Goal: Task Accomplishment & Management: Complete application form

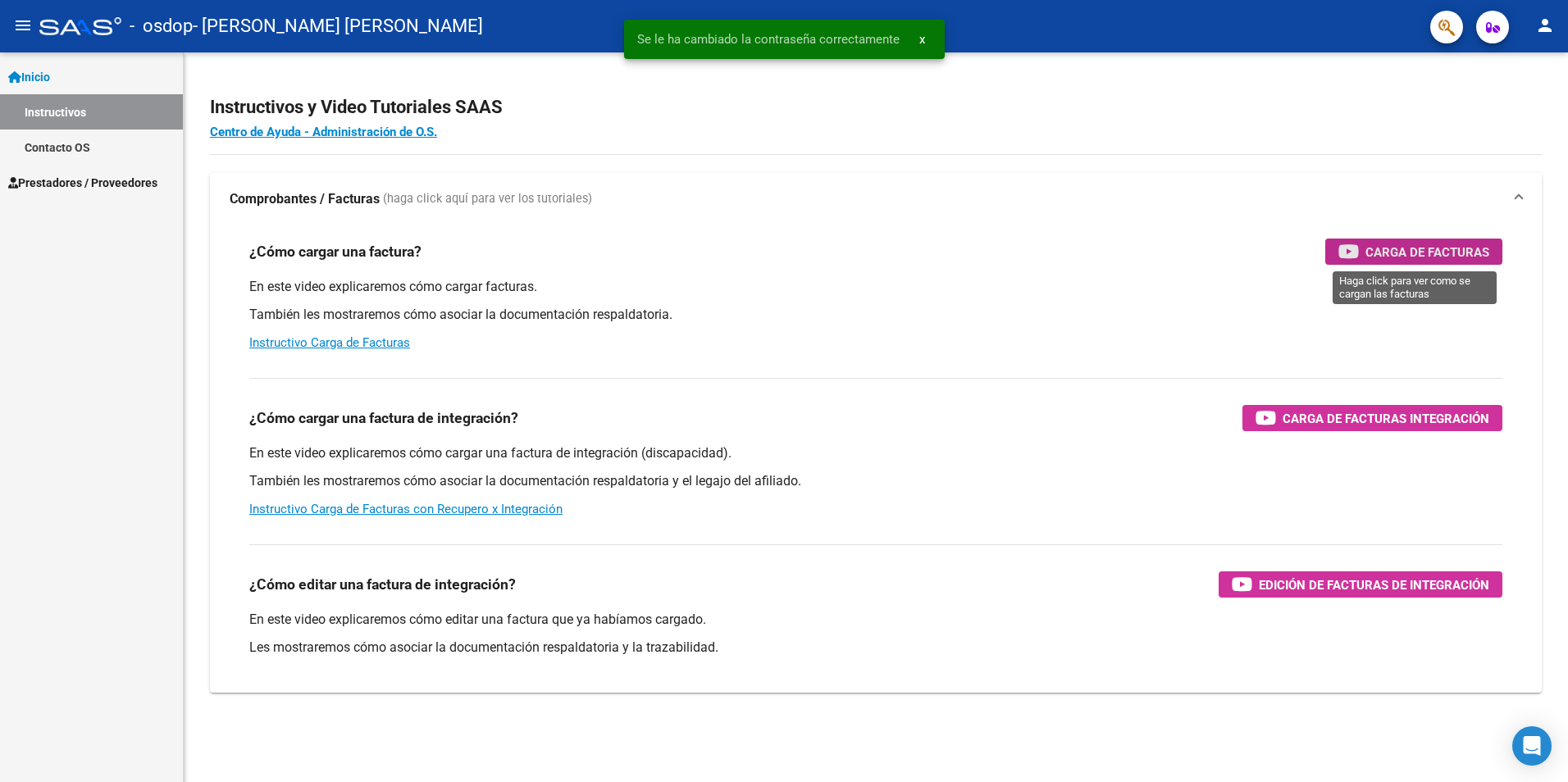
click at [1447, 258] on span "Carga de Facturas" at bounding box center [1427, 252] width 124 height 20
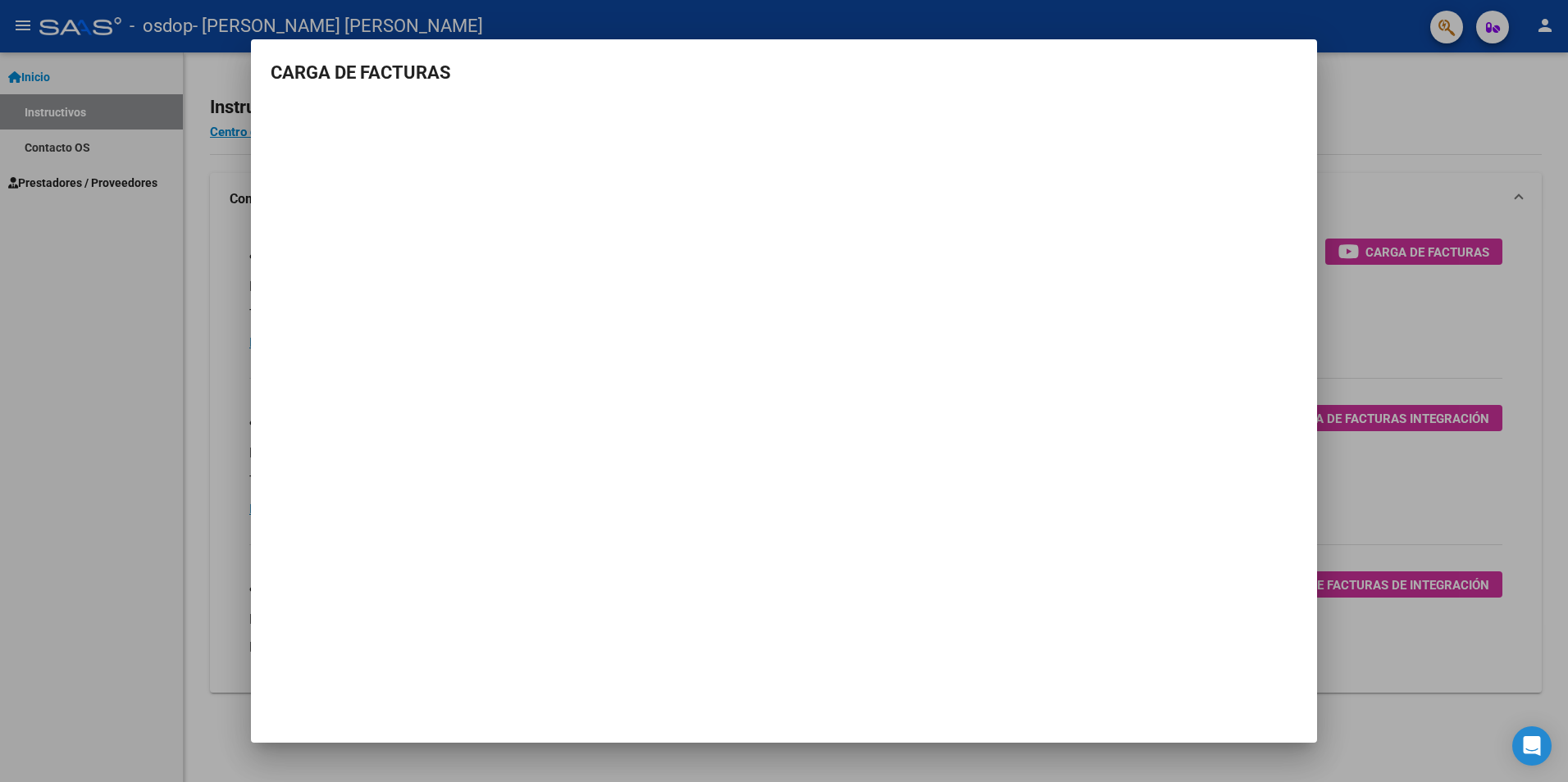
click at [164, 457] on div at bounding box center [784, 391] width 1568 height 782
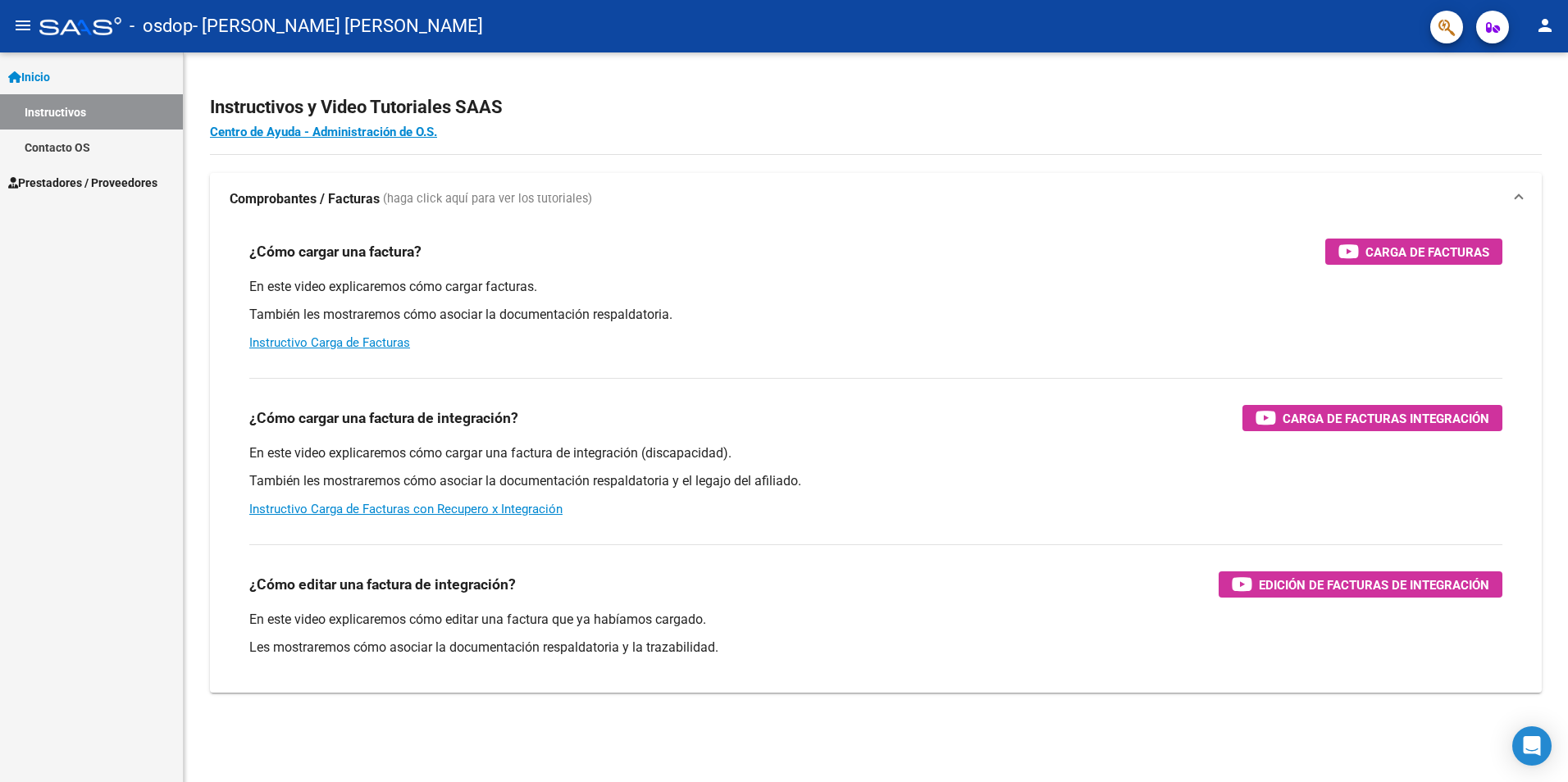
click at [35, 85] on span "Inicio" at bounding box center [29, 76] width 42 height 18
click at [64, 103] on span "Prestadores / Proveedores" at bounding box center [83, 112] width 149 height 18
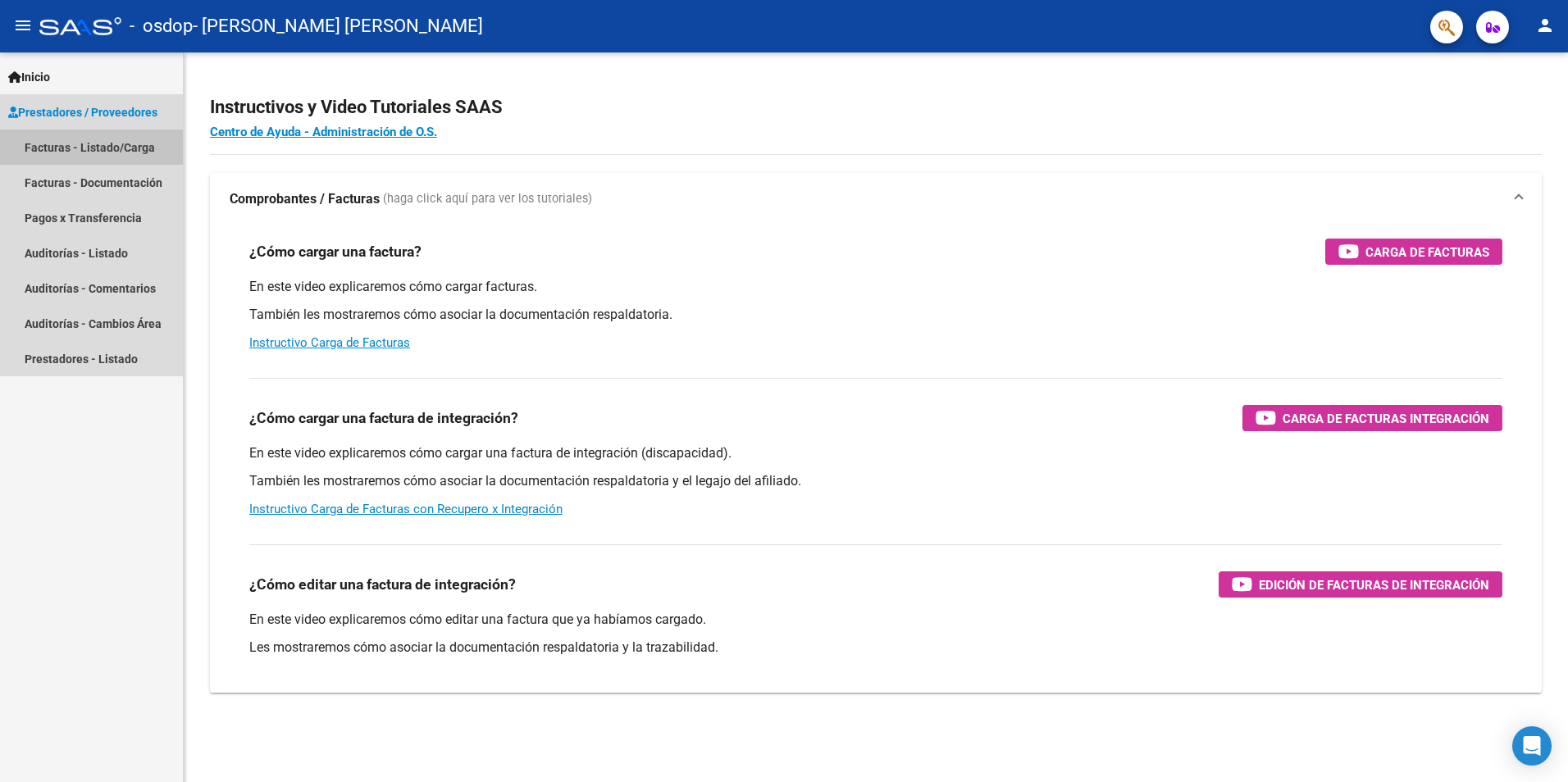
click at [73, 151] on link "Facturas - Listado/Carga" at bounding box center [92, 147] width 183 height 36
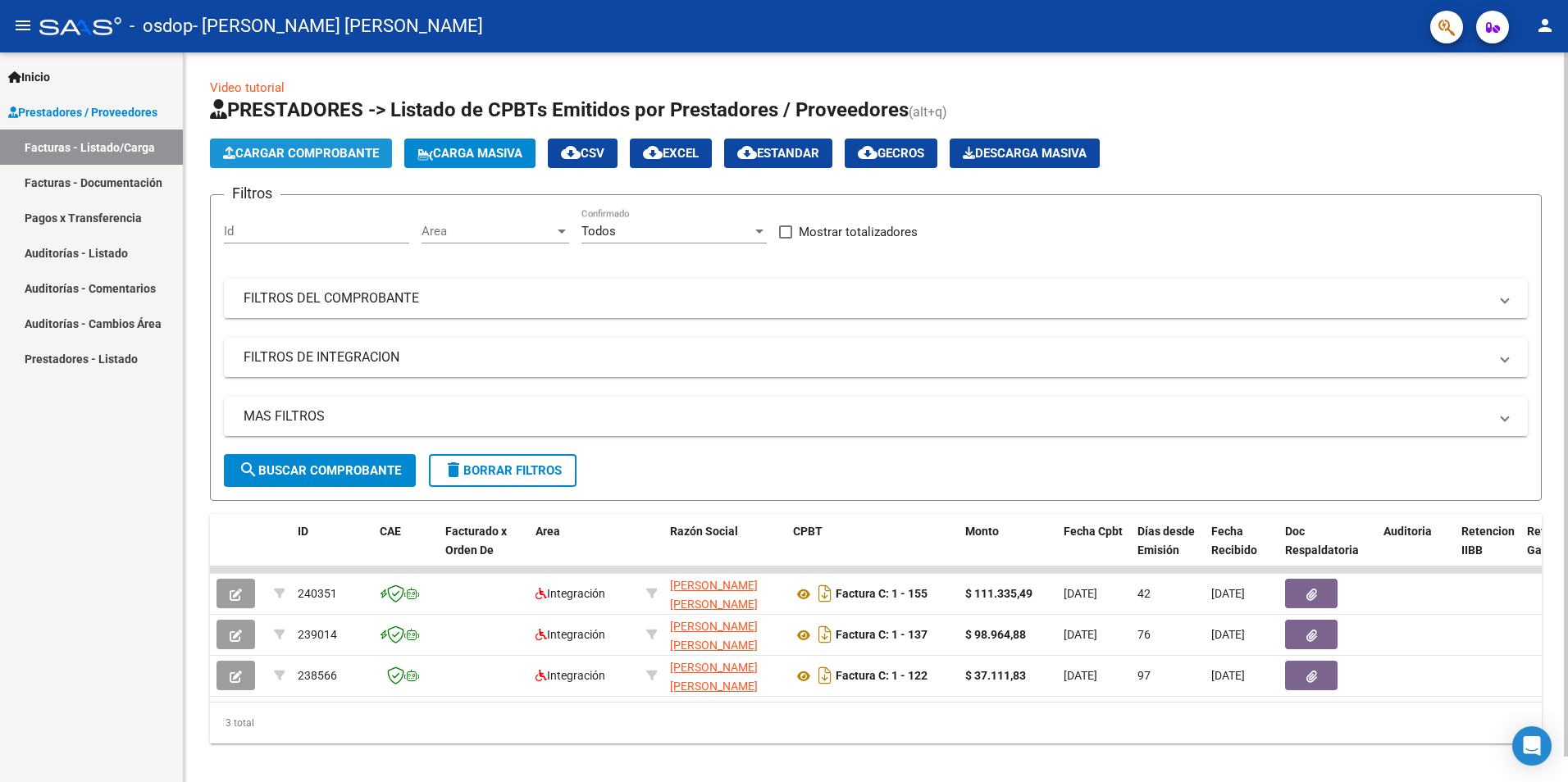
click at [322, 156] on span "Cargar Comprobante" at bounding box center [301, 153] width 156 height 14
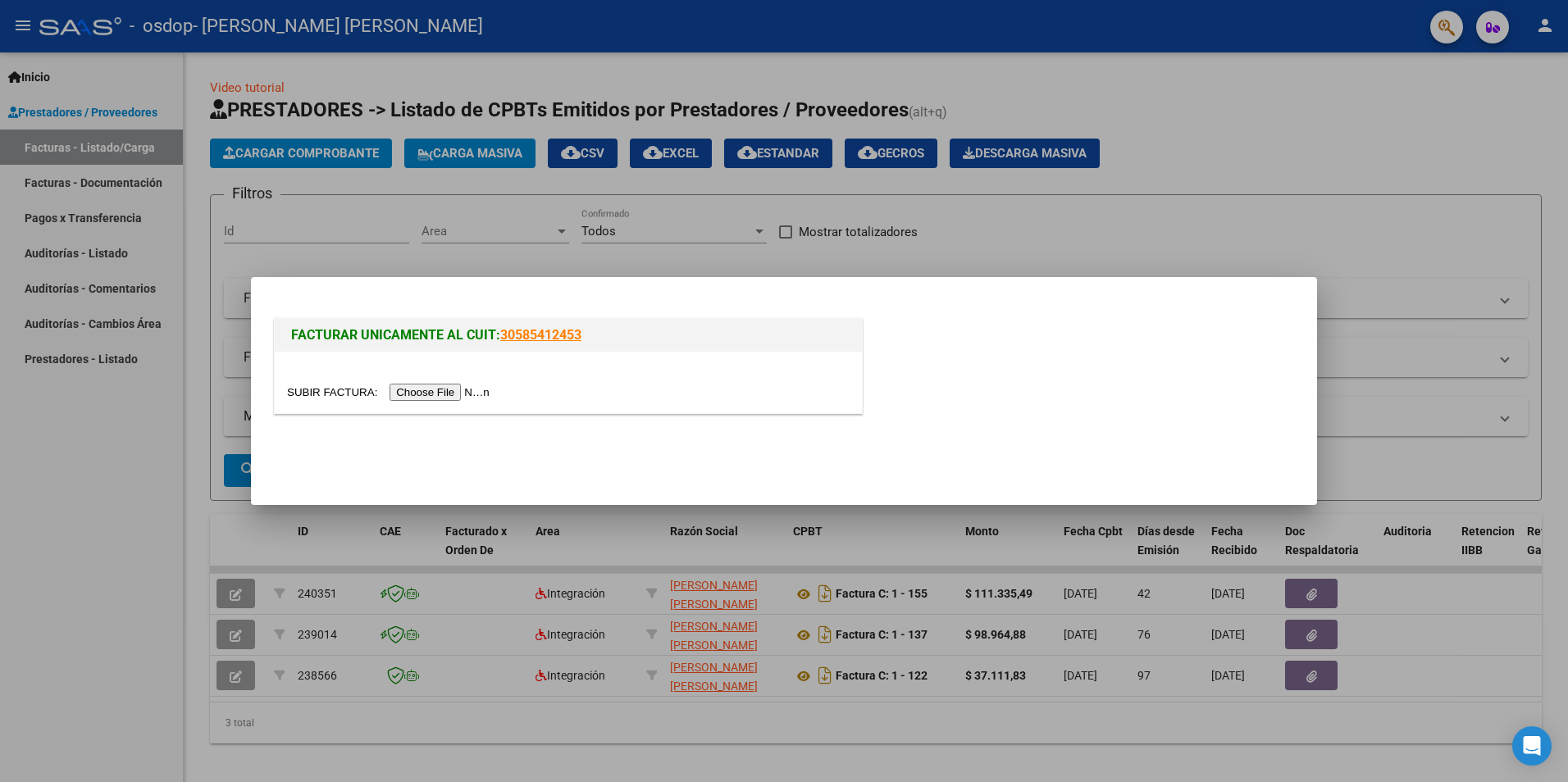
click at [446, 393] on input "file" at bounding box center [391, 392] width 208 height 17
click at [413, 397] on input "file" at bounding box center [391, 392] width 208 height 17
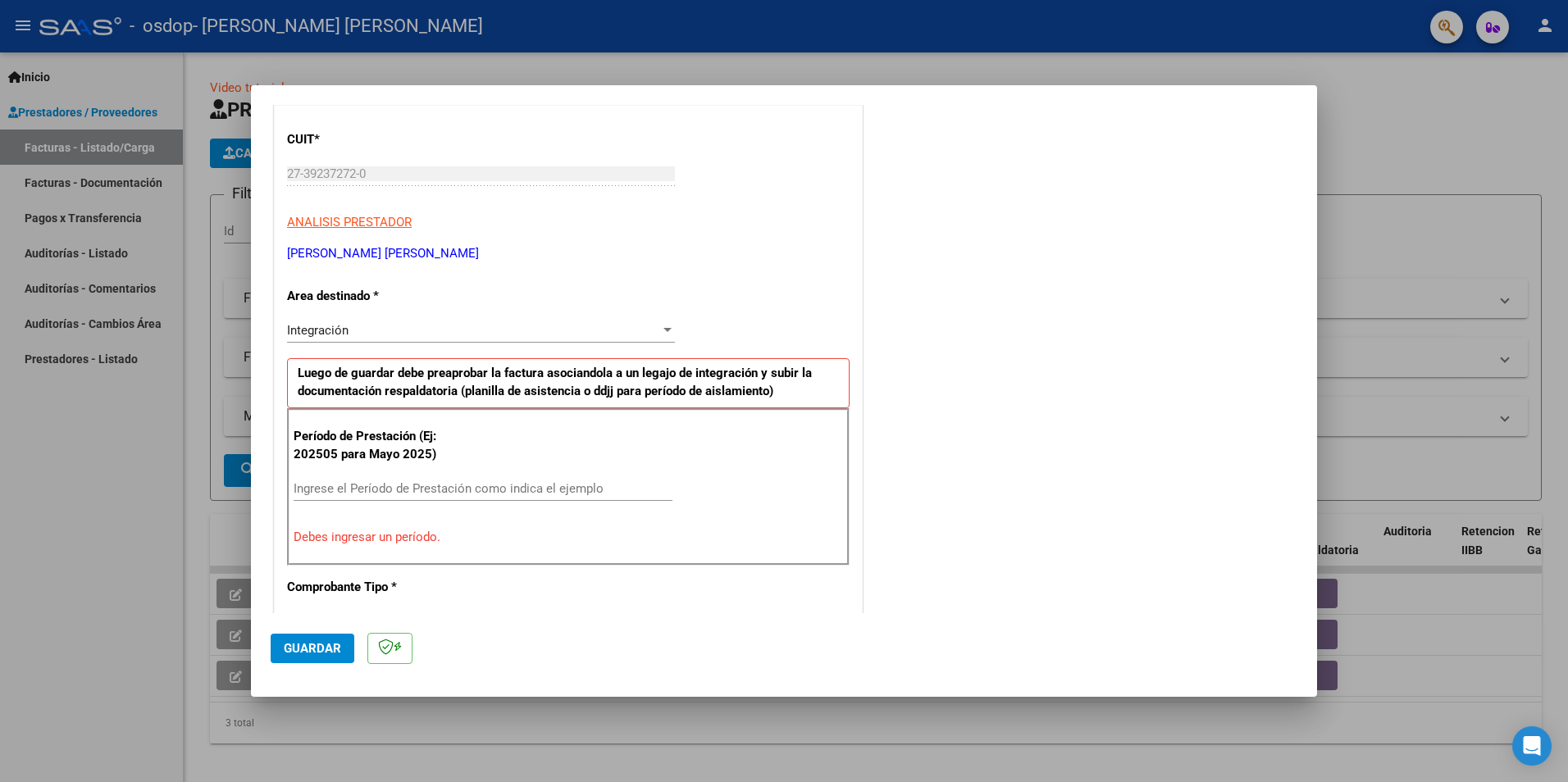
scroll to position [286, 0]
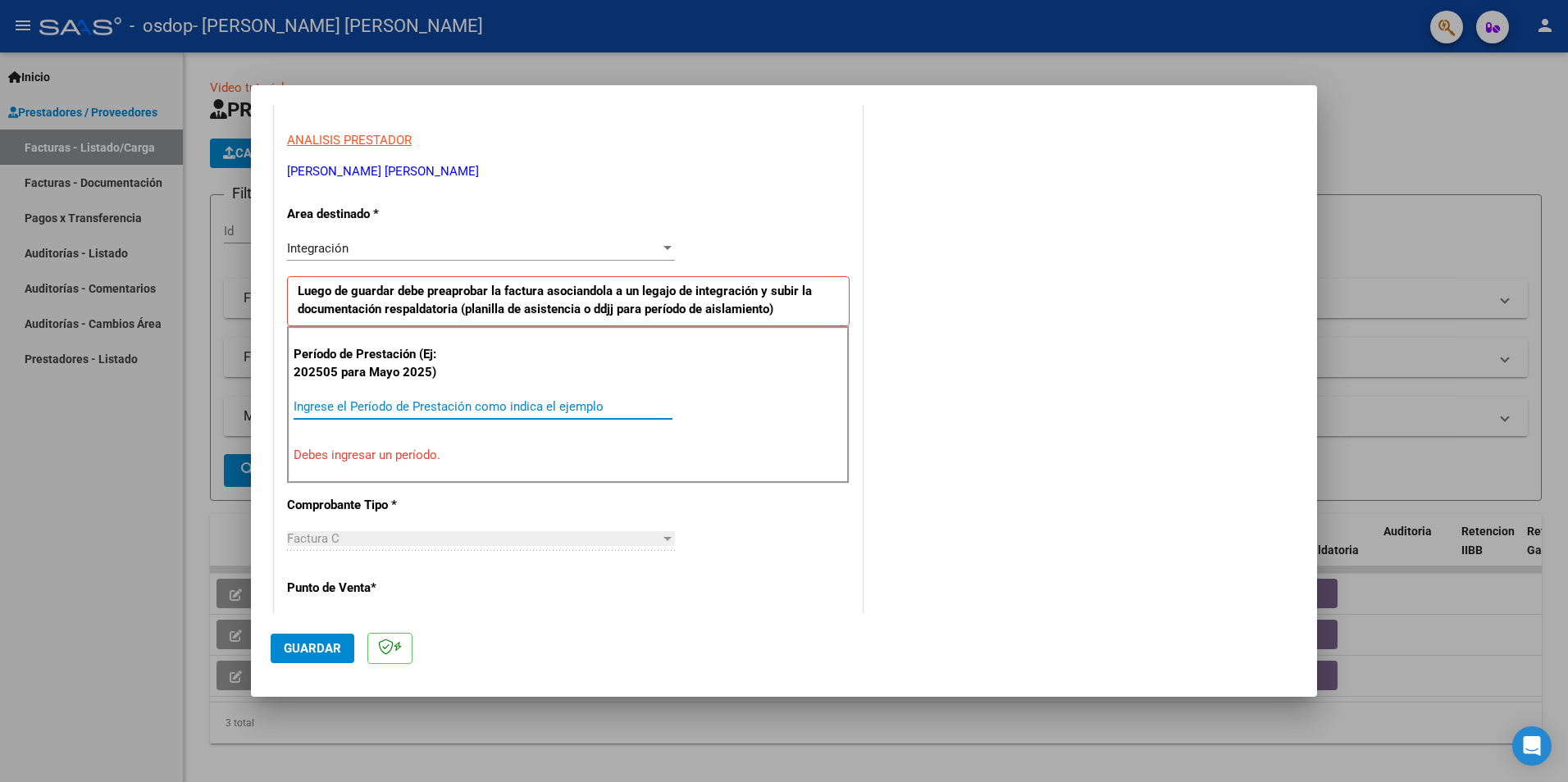
click at [414, 413] on input "Ingrese el Período de Prestación como indica el ejemplo" at bounding box center [482, 406] width 379 height 14
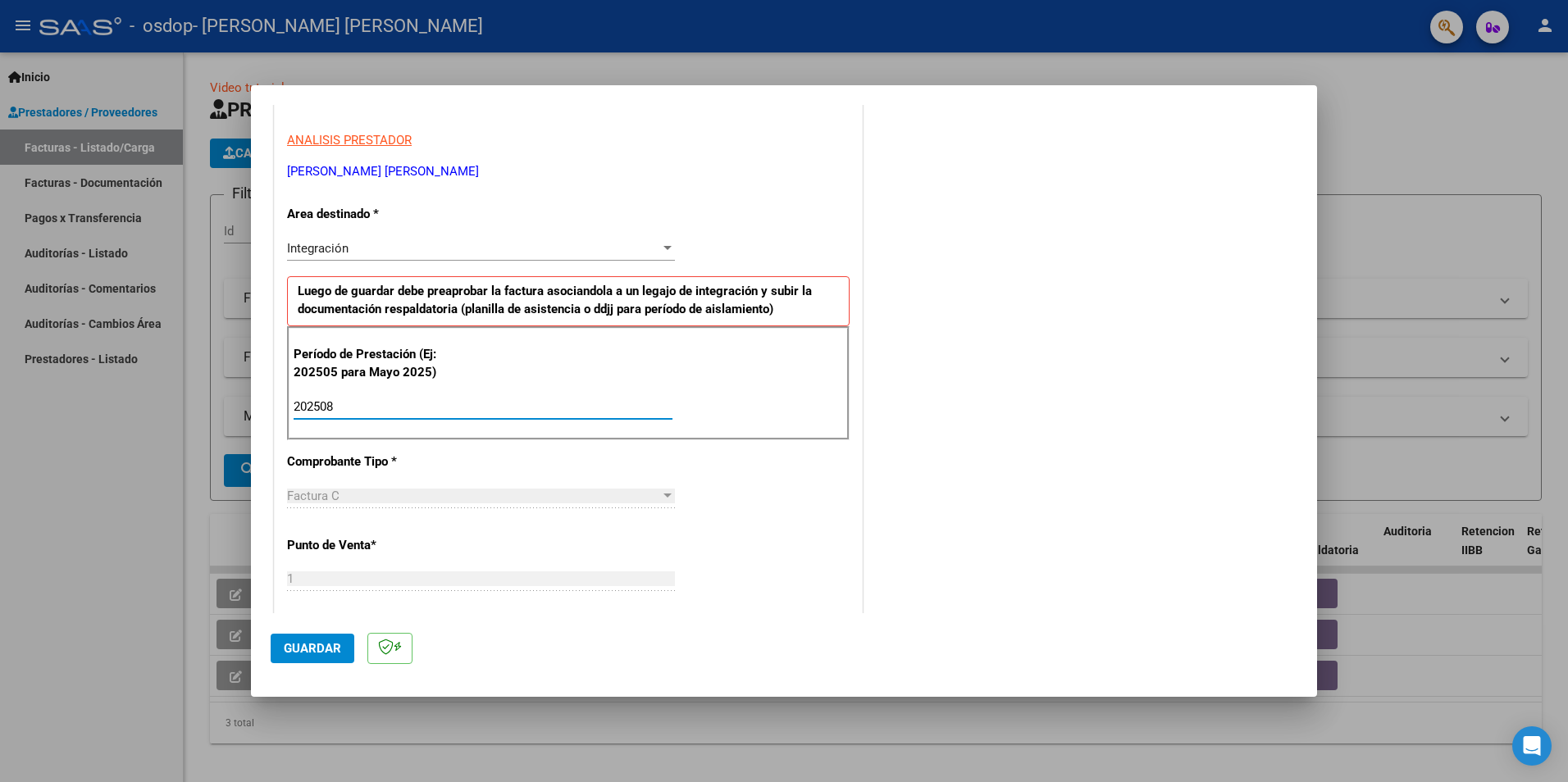
type input "202508"
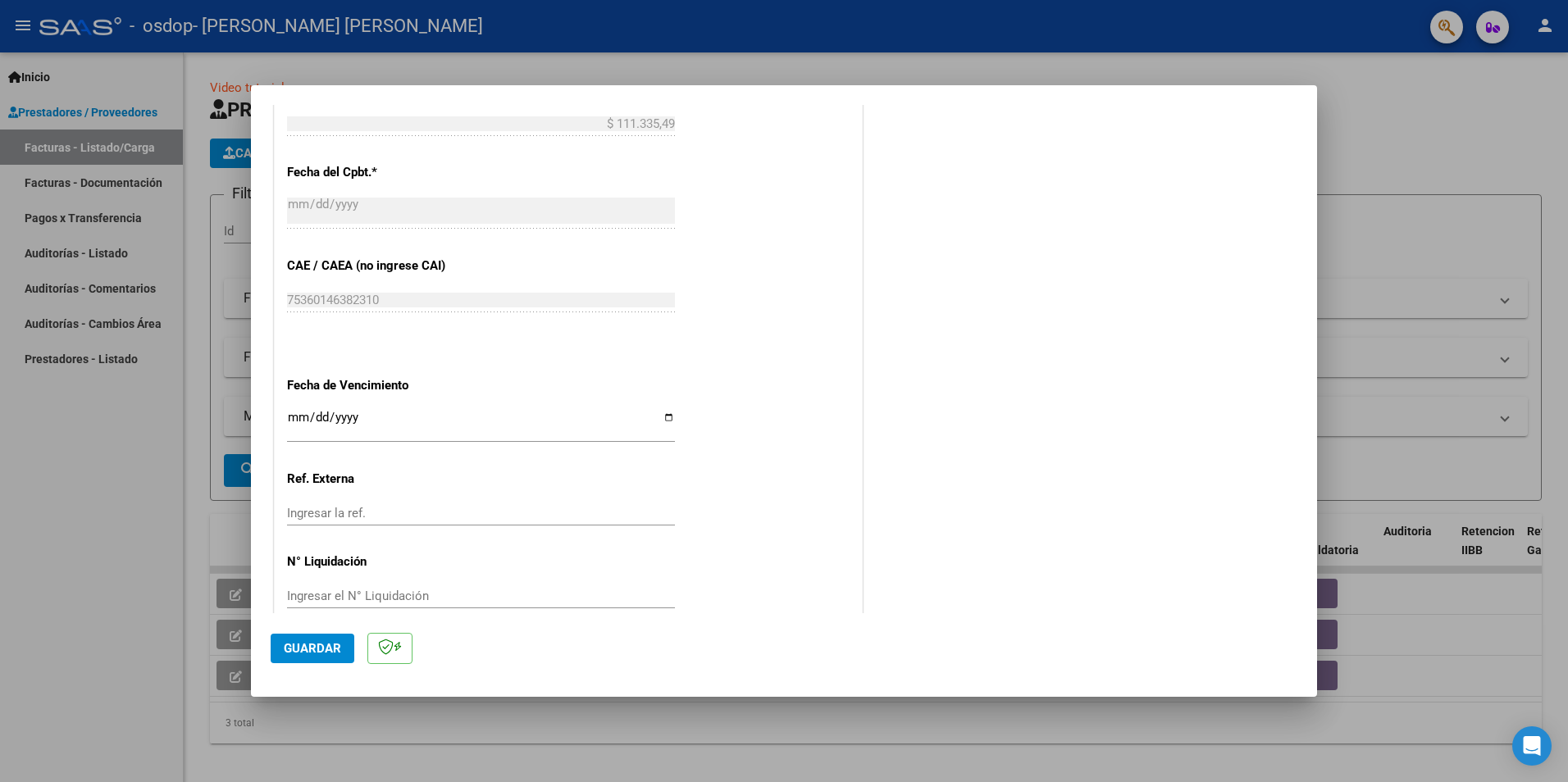
scroll to position [935, 0]
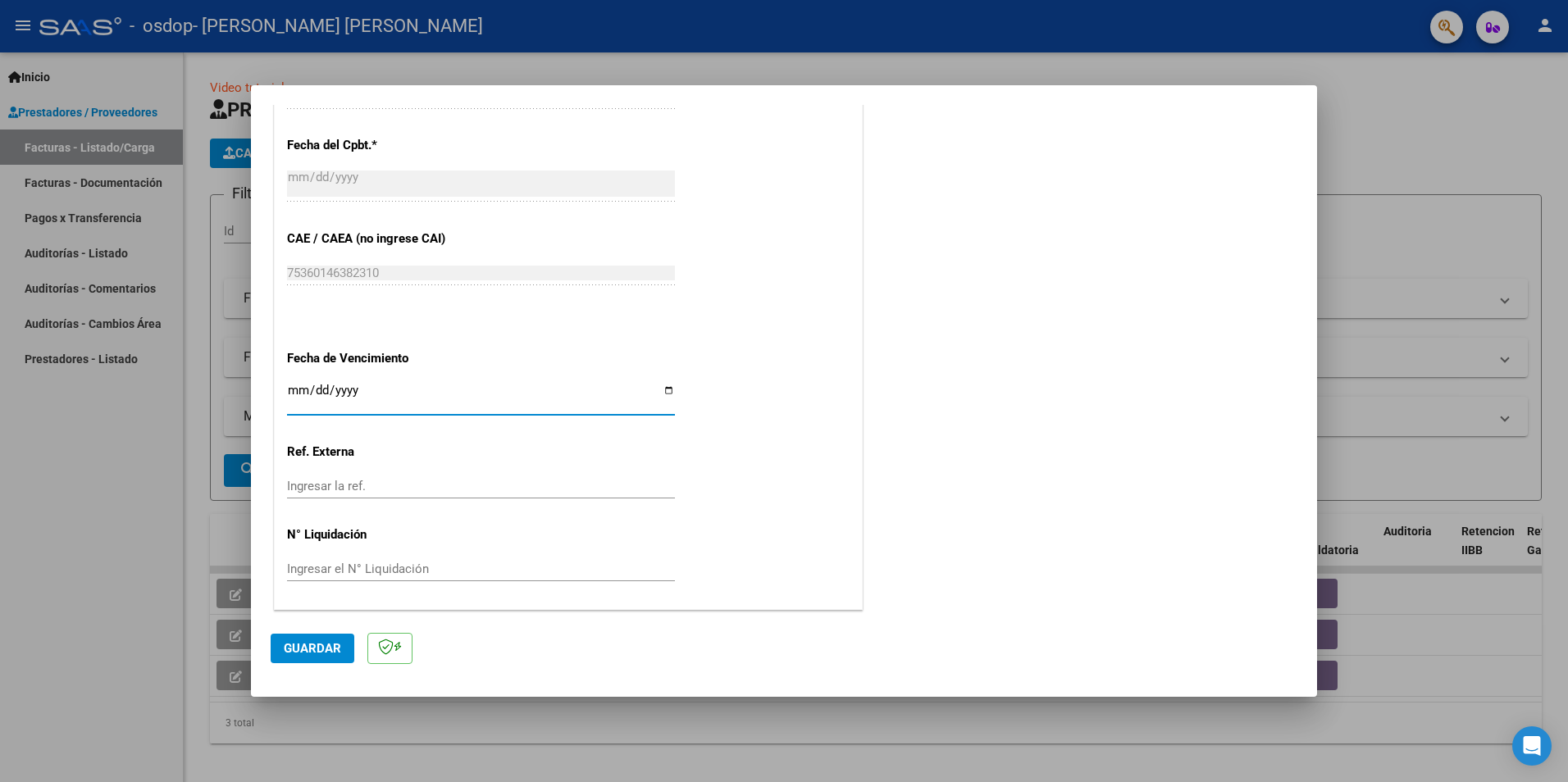
drag, startPoint x: 393, startPoint y: 403, endPoint x: 399, endPoint y: 393, distance: 11.7
click at [394, 403] on input "Ingresar la fecha" at bounding box center [481, 397] width 388 height 26
type input "0205-09-16"
type input "[DATE]"
click at [381, 480] on input "Ingresar la ref." at bounding box center [481, 485] width 388 height 14
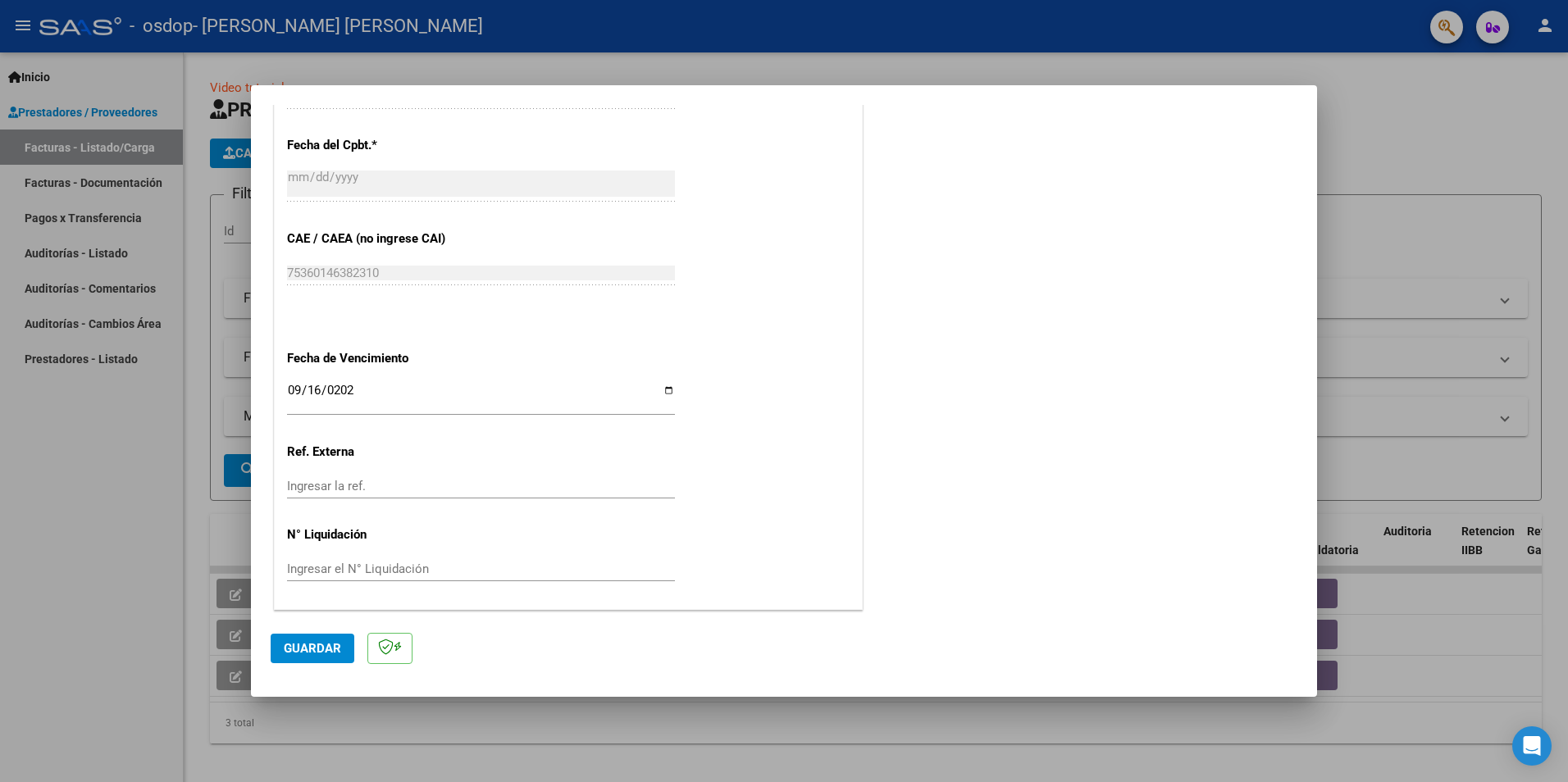
click at [395, 571] on input "Ingresar el N° Liquidación" at bounding box center [481, 568] width 388 height 14
drag, startPoint x: 981, startPoint y: 439, endPoint x: 564, endPoint y: 624, distance: 456.2
click at [388, 565] on input "Ingresar el N° Liquidación" at bounding box center [481, 568] width 388 height 14
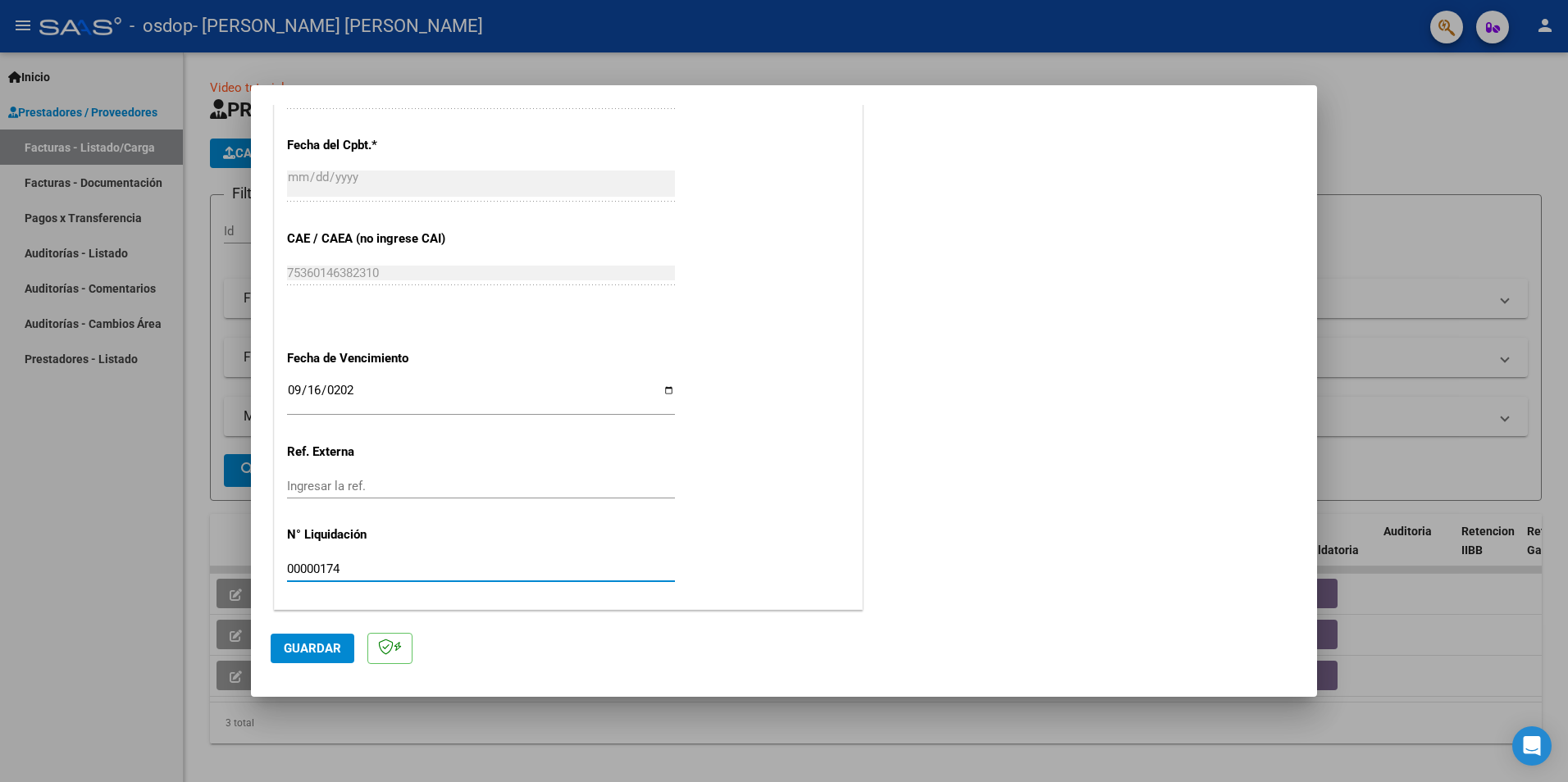
type input "00000174"
click at [297, 640] on button "Guardar" at bounding box center [312, 648] width 84 height 30
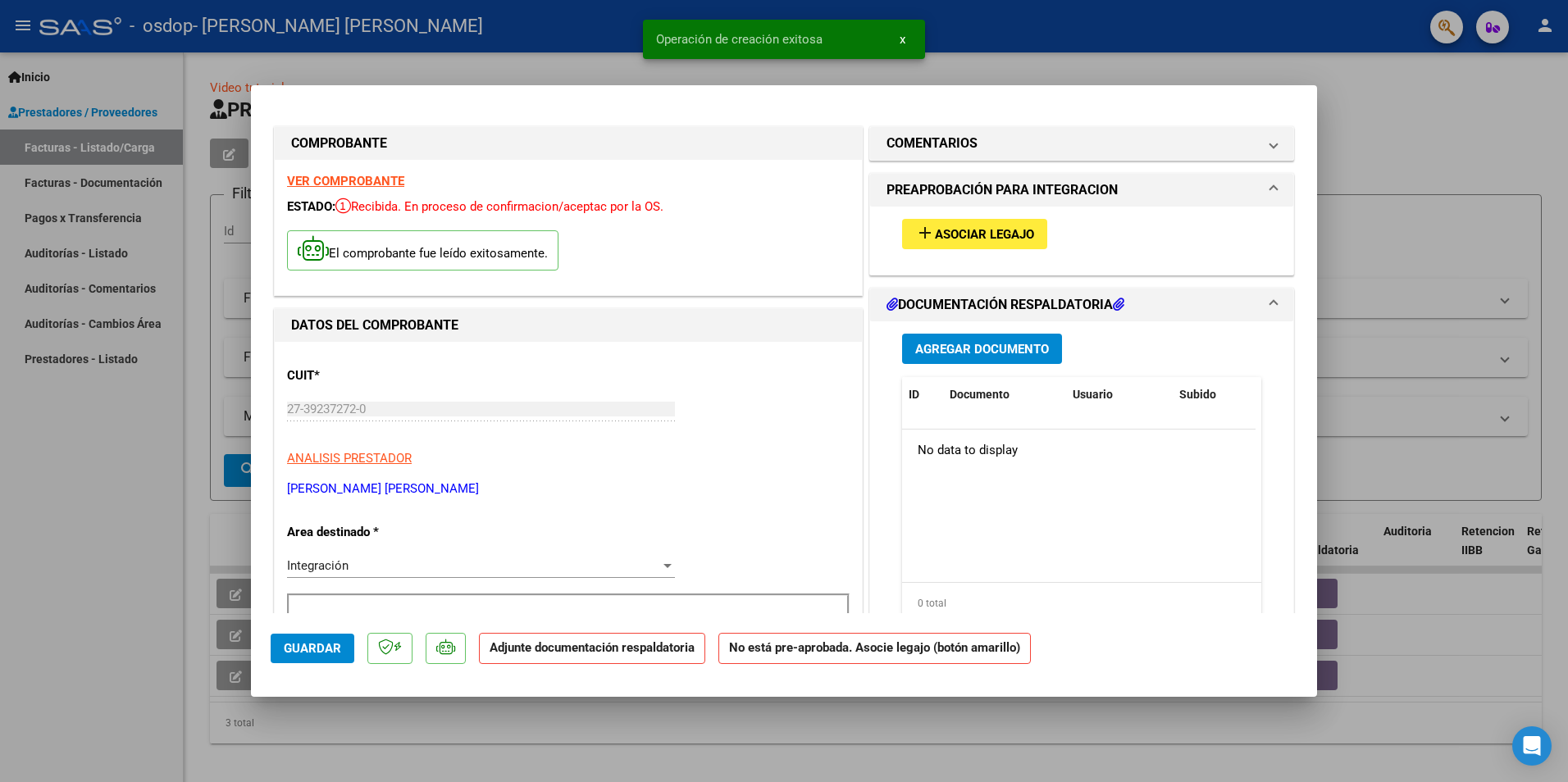
click at [999, 229] on span "Asociar Legajo" at bounding box center [984, 234] width 99 height 14
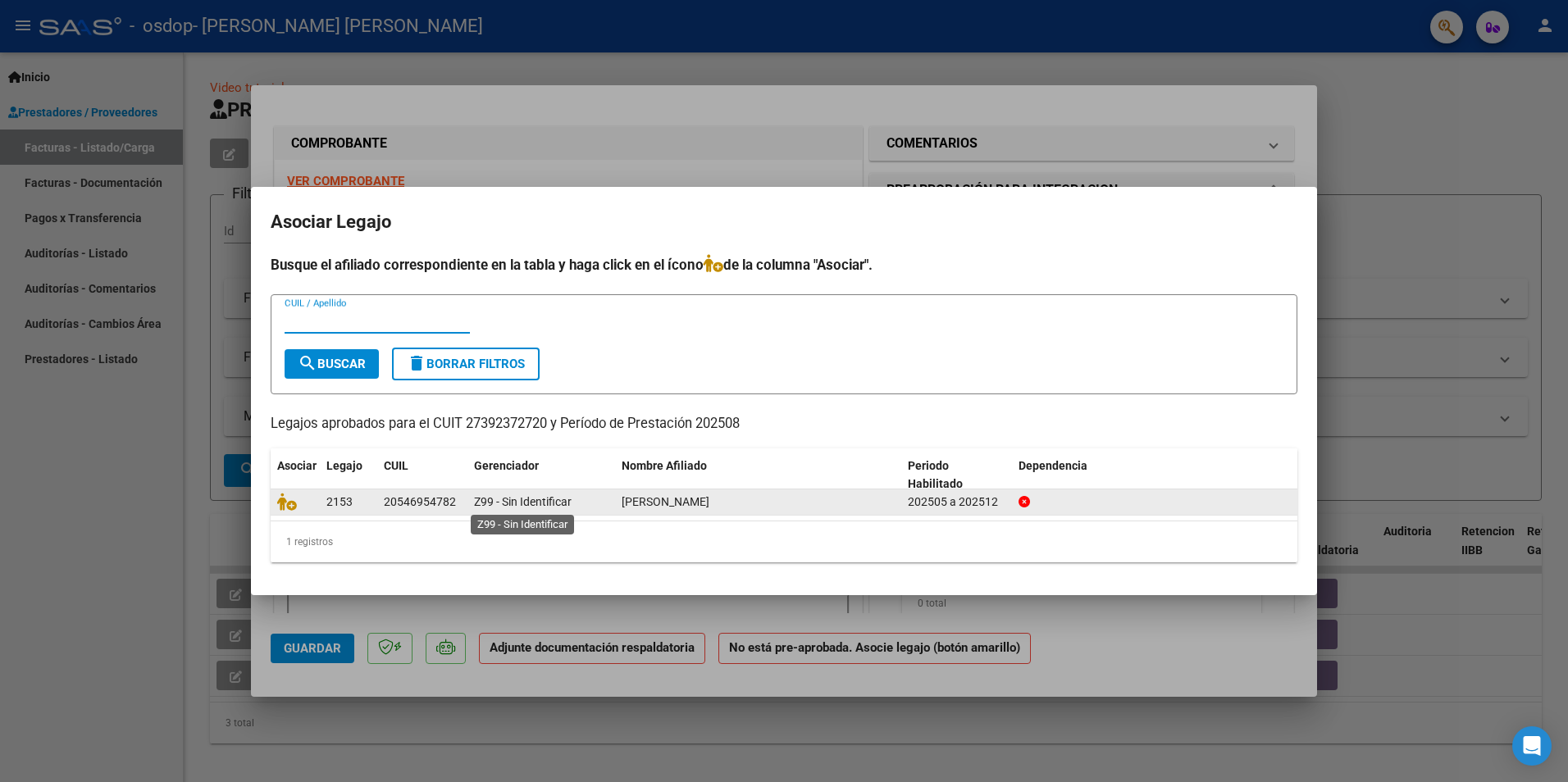
click at [570, 504] on span "Z99 - Sin Identificar" at bounding box center [522, 501] width 97 height 13
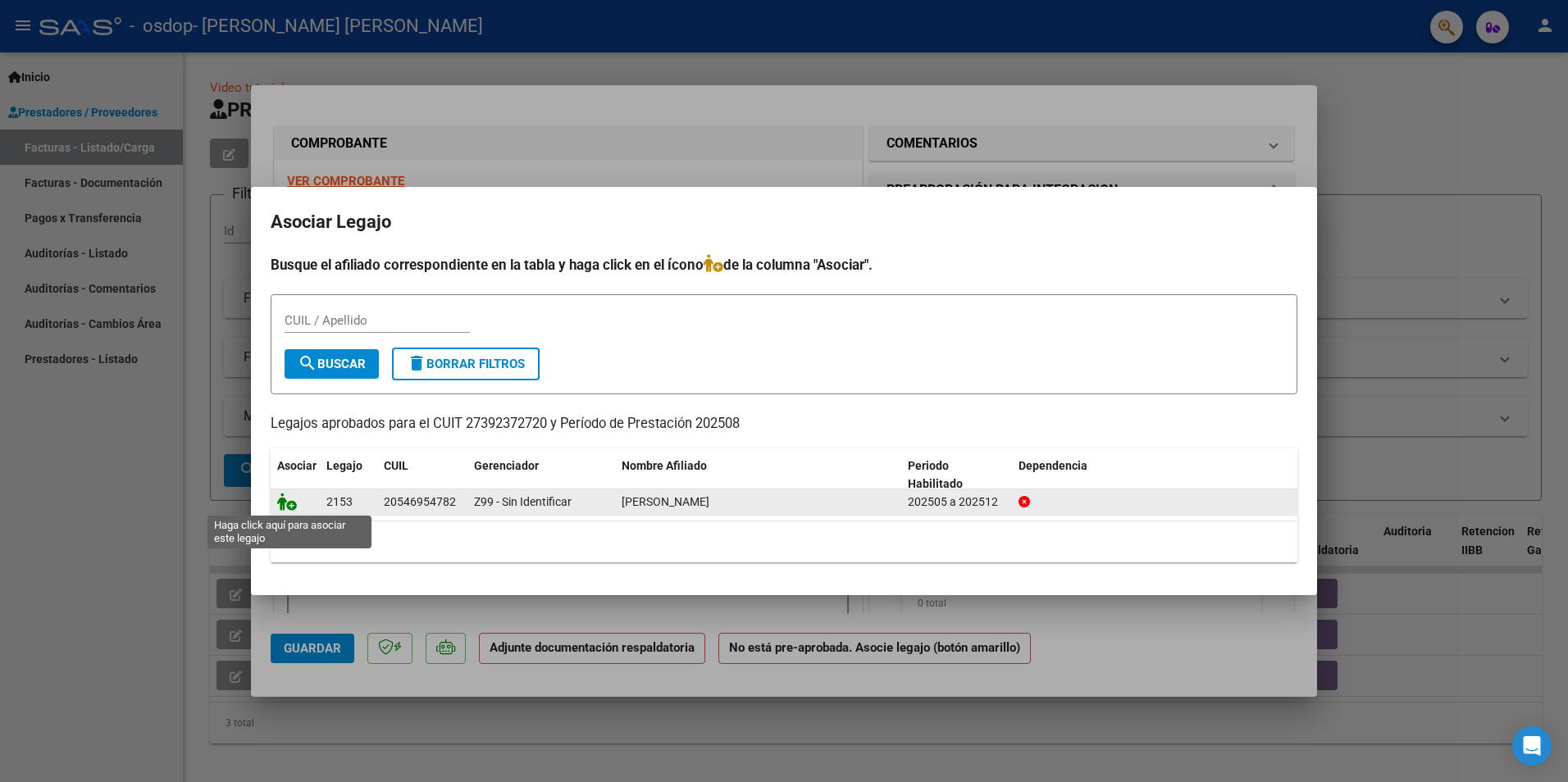
click at [293, 507] on icon at bounding box center [286, 501] width 19 height 18
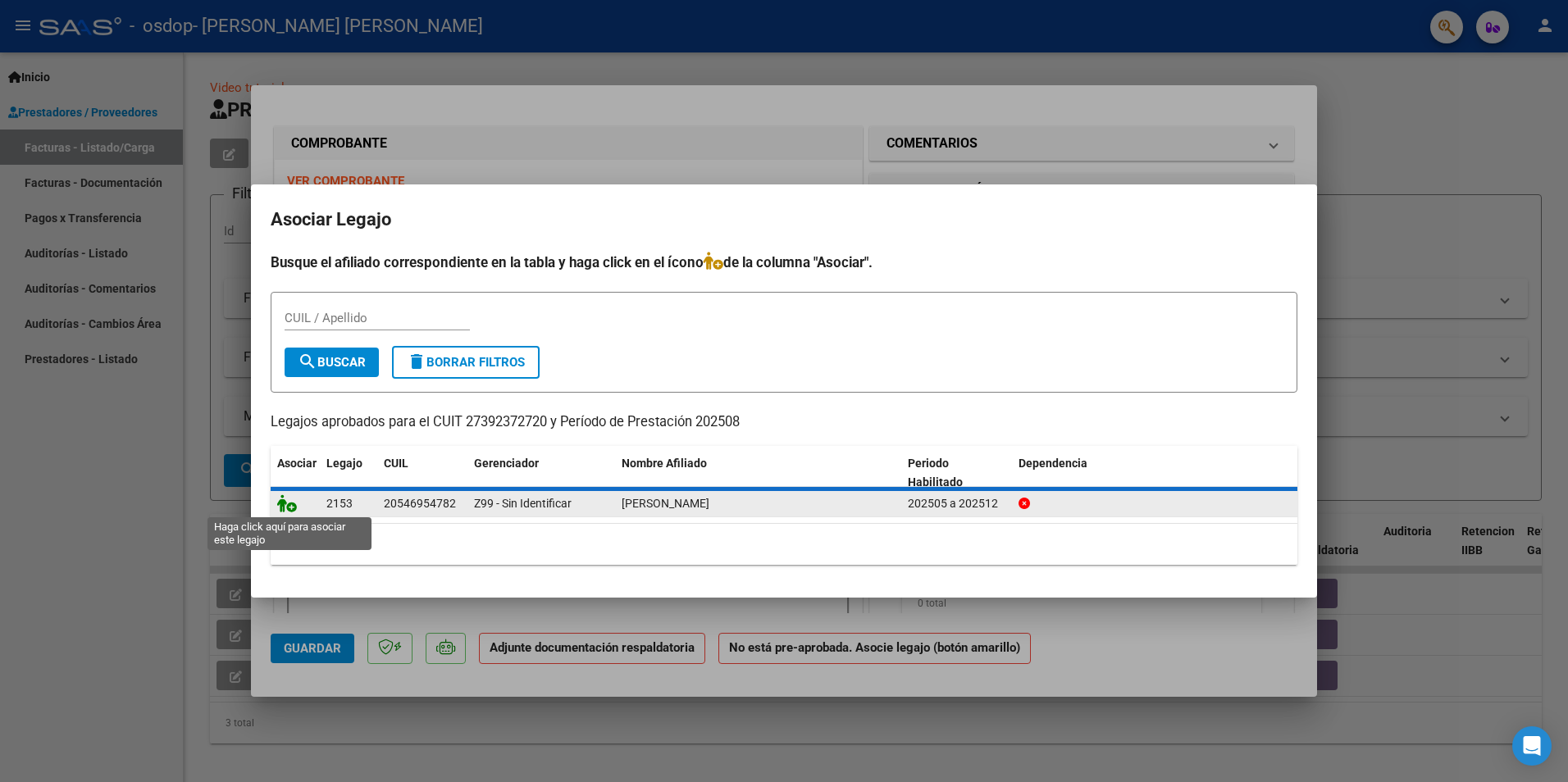
click at [289, 505] on icon at bounding box center [286, 502] width 19 height 18
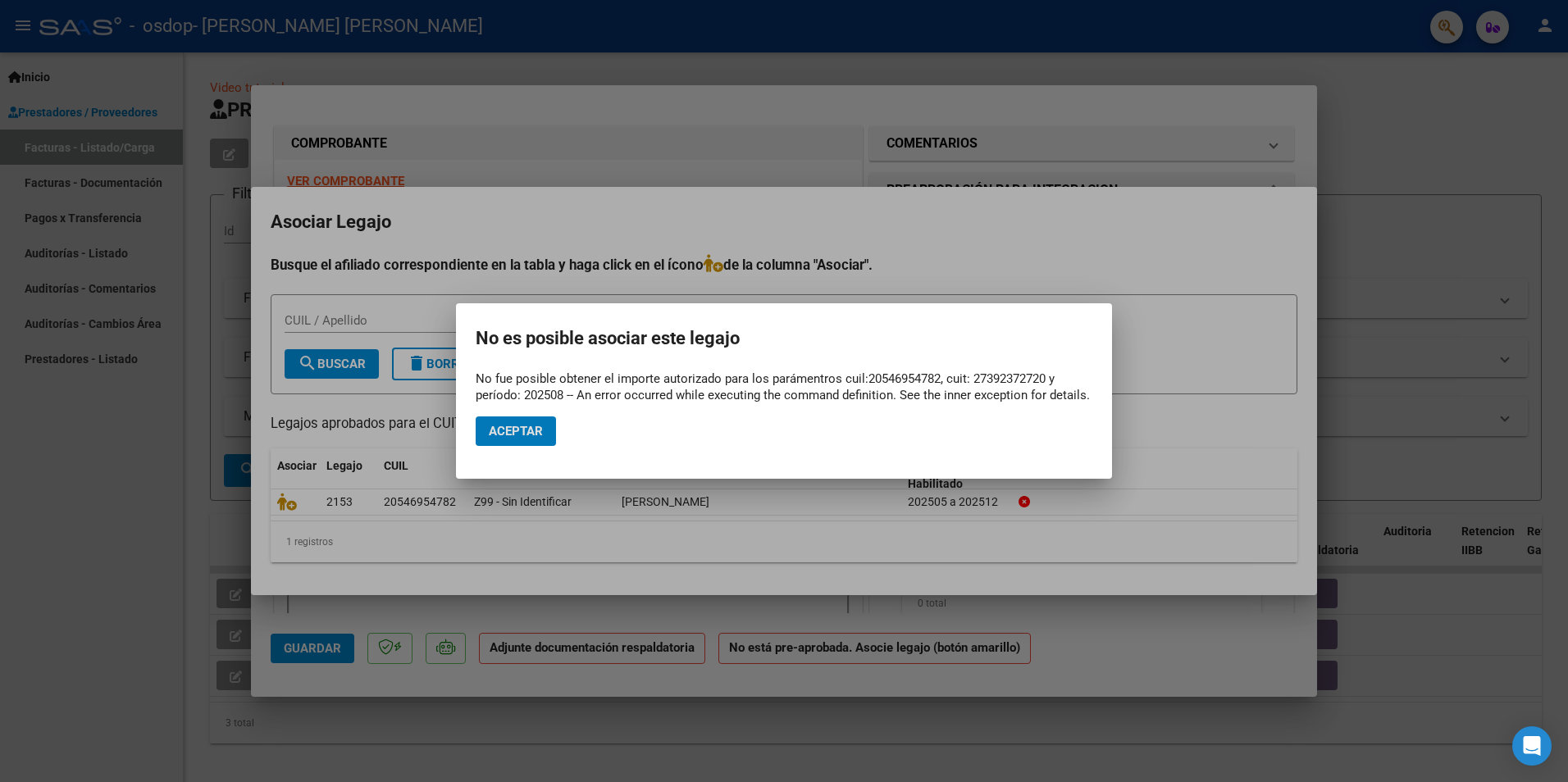
click at [531, 435] on span "Aceptar" at bounding box center [516, 430] width 54 height 14
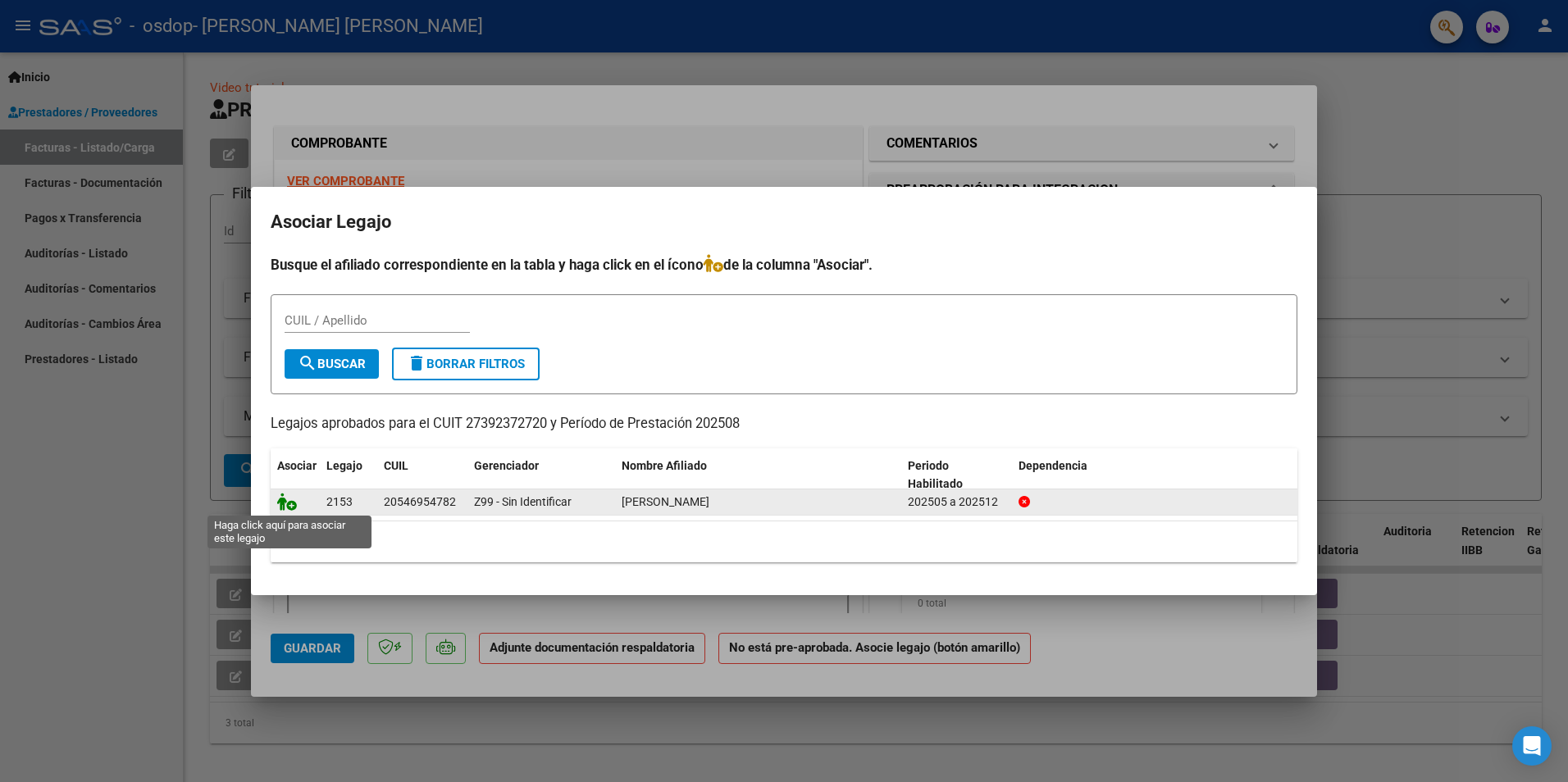
click at [288, 501] on icon at bounding box center [286, 501] width 19 height 18
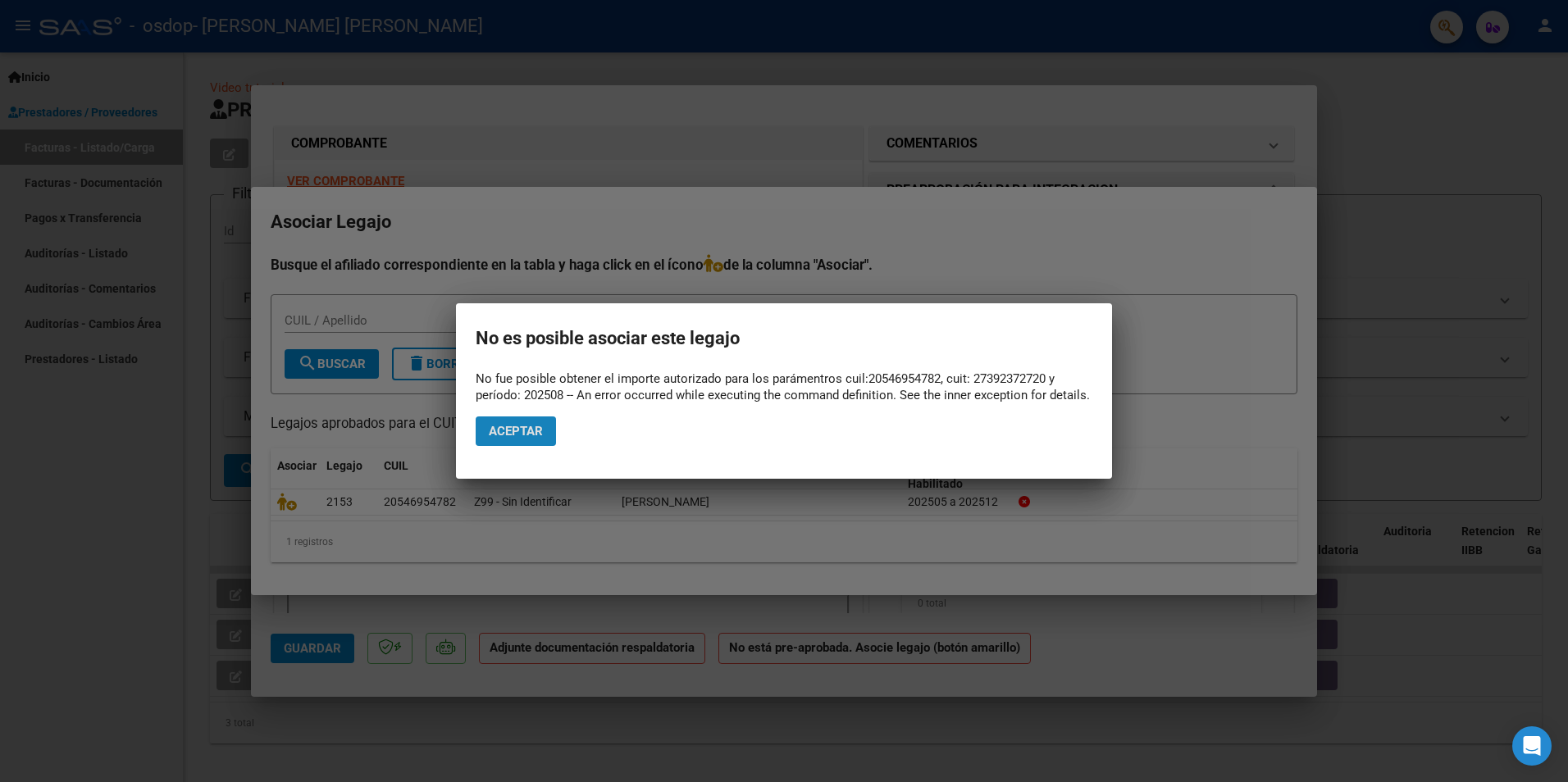
click at [514, 438] on span "Aceptar" at bounding box center [516, 430] width 54 height 14
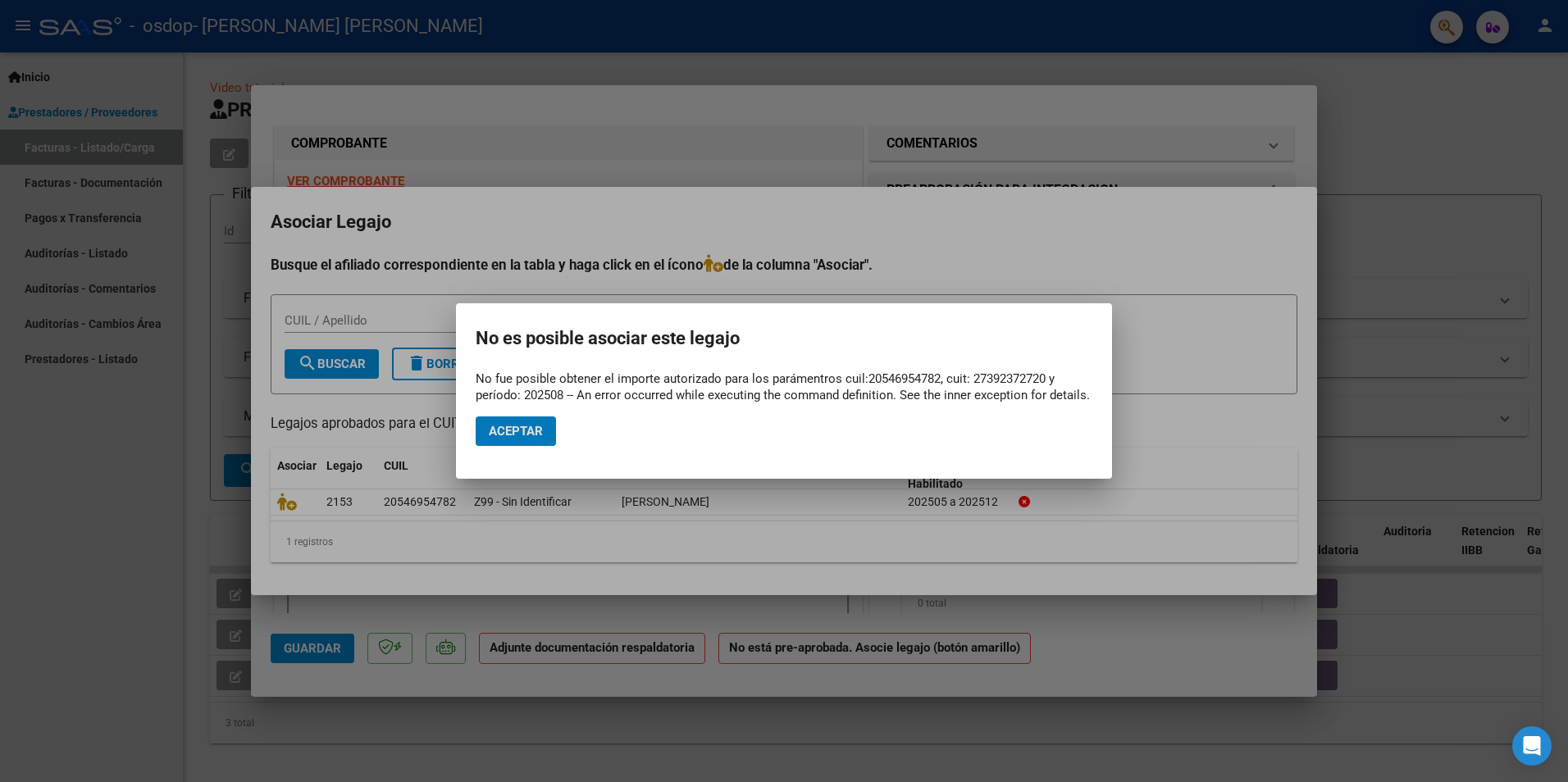
click at [531, 430] on span "Aceptar" at bounding box center [516, 430] width 54 height 14
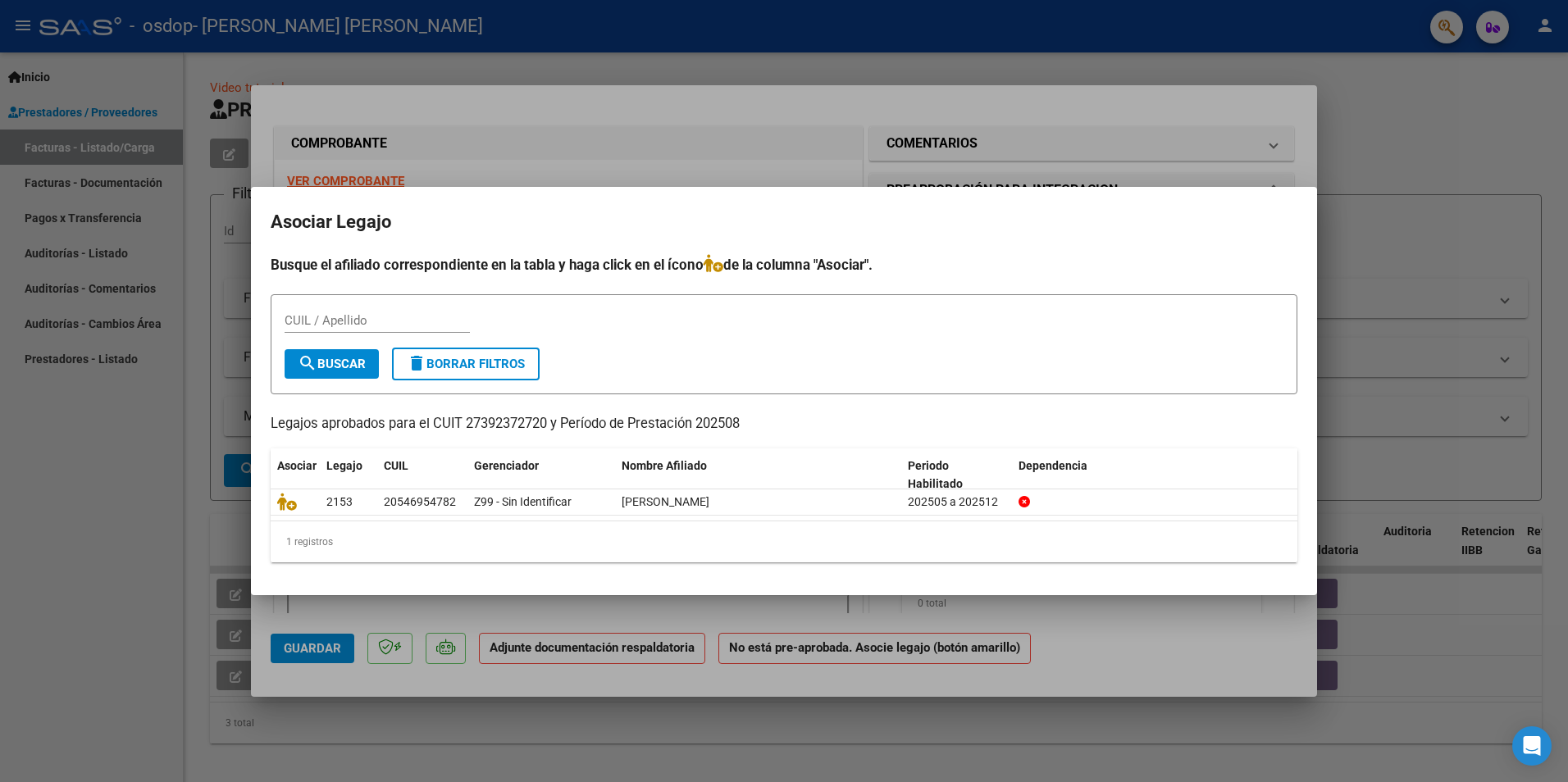
click at [602, 107] on div at bounding box center [784, 391] width 1568 height 782
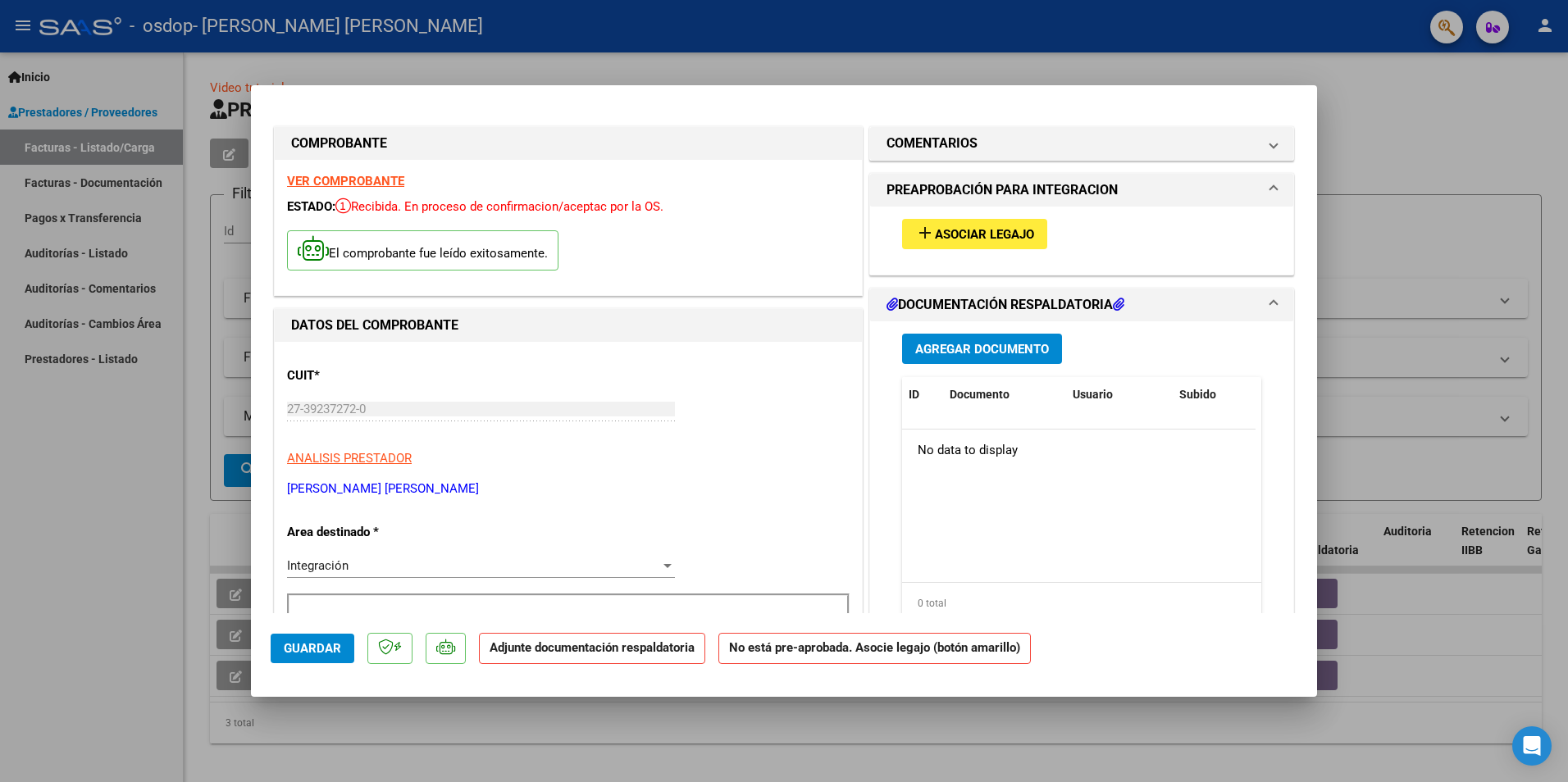
click at [993, 348] on span "Agregar Documento" at bounding box center [982, 348] width 134 height 14
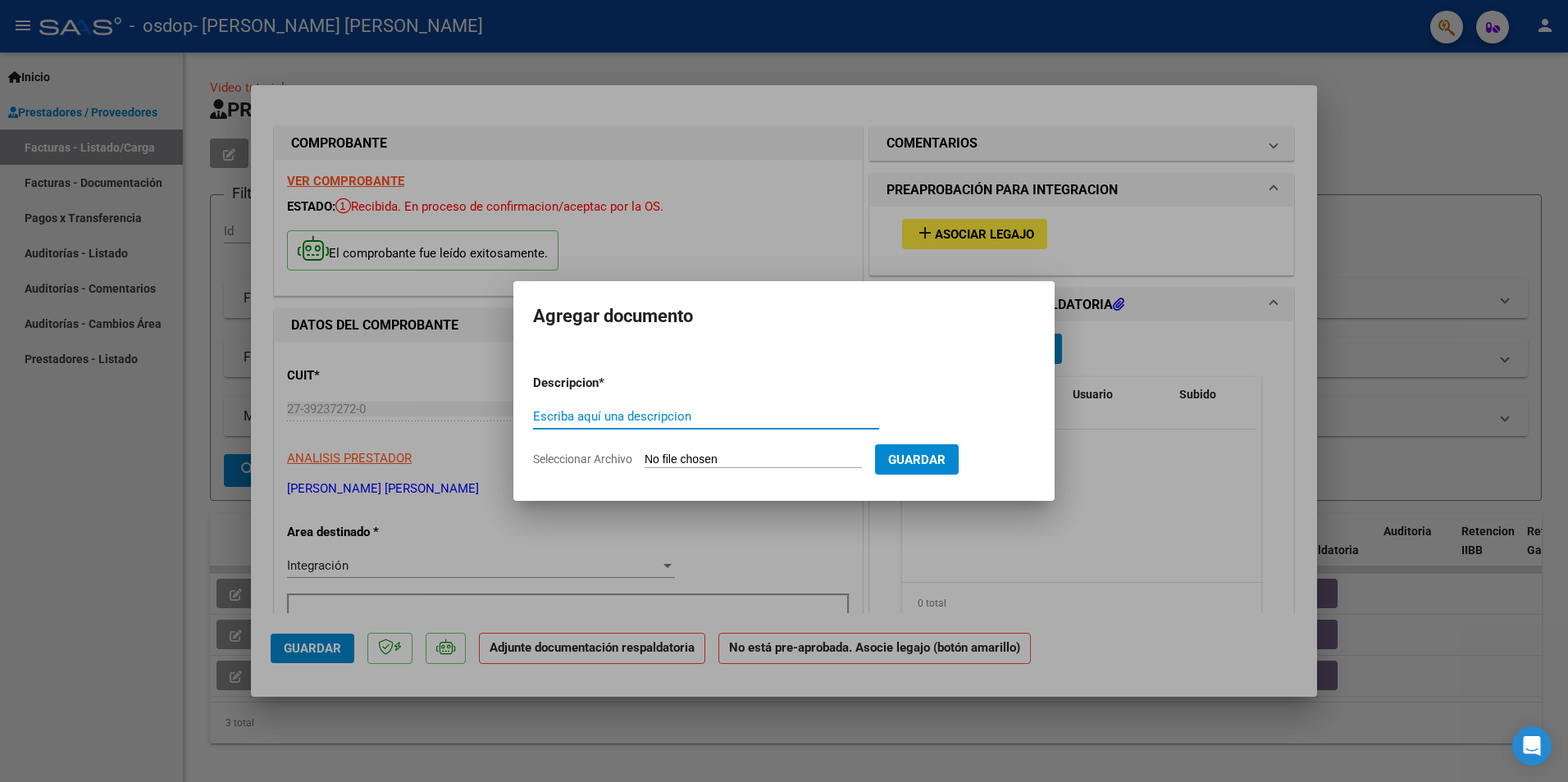
click at [679, 417] on input "Escriba aquí una descripcion" at bounding box center [706, 416] width 346 height 14
click at [677, 413] on input "Escriba aquí una descripcion" at bounding box center [706, 416] width 346 height 14
type input "planilla"
click at [699, 469] on form "Descripcion * planilla Escriba aquí una descripcion Seleccionar Archivo Guardar" at bounding box center [784, 421] width 502 height 119
click at [605, 450] on form "Descripcion * planilla Escriba aquí una descripcion Seleccionar Archivo Guardar" at bounding box center [784, 421] width 502 height 119
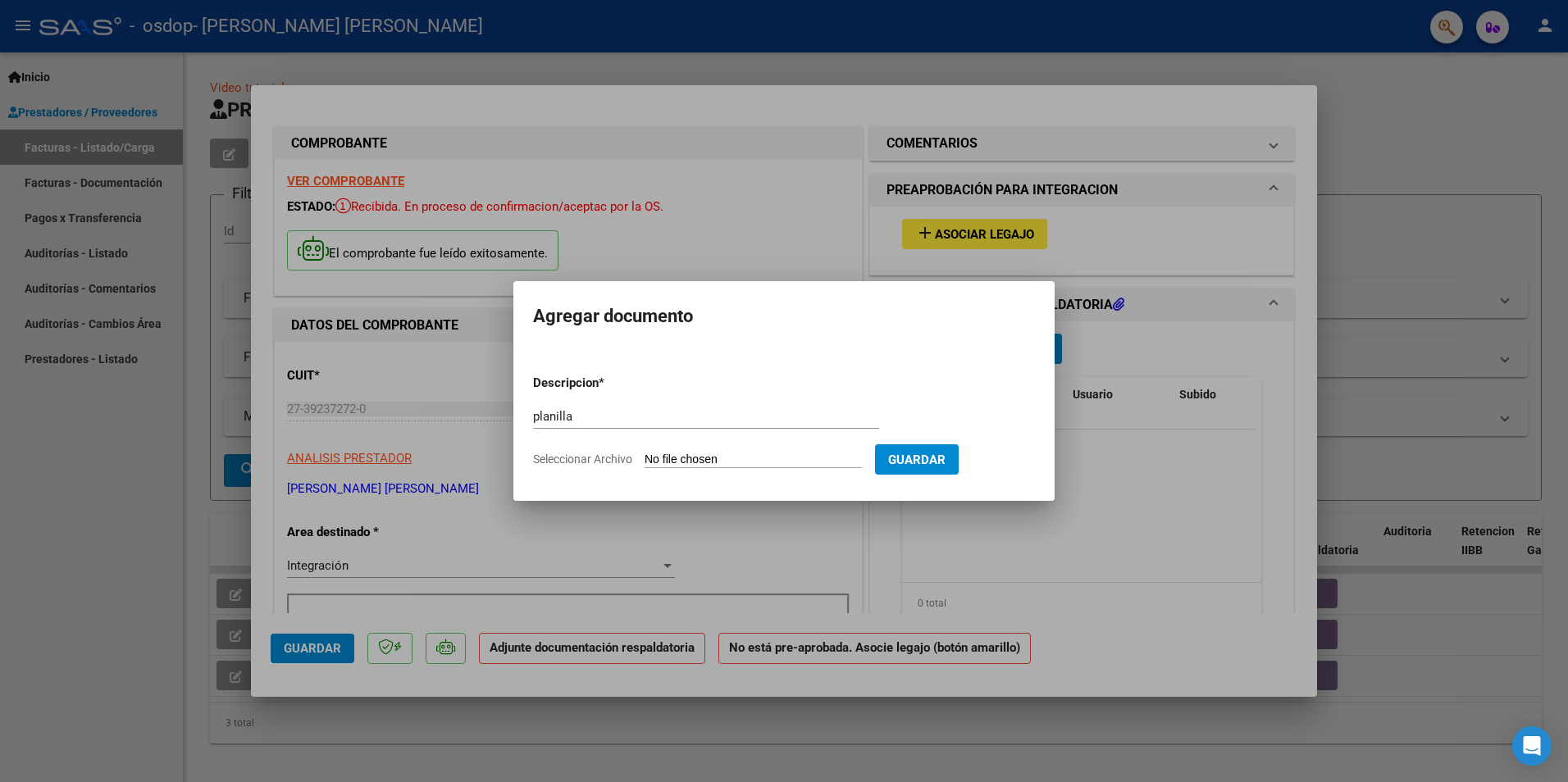
click at [603, 458] on span "Seleccionar Archivo" at bounding box center [582, 458] width 99 height 13
click at [644, 458] on input "Seleccionar Archivo" at bounding box center [753, 460] width 217 height 15
type input "C:\fakepath\CamScanner [DATE] 12.10(1).pdf"
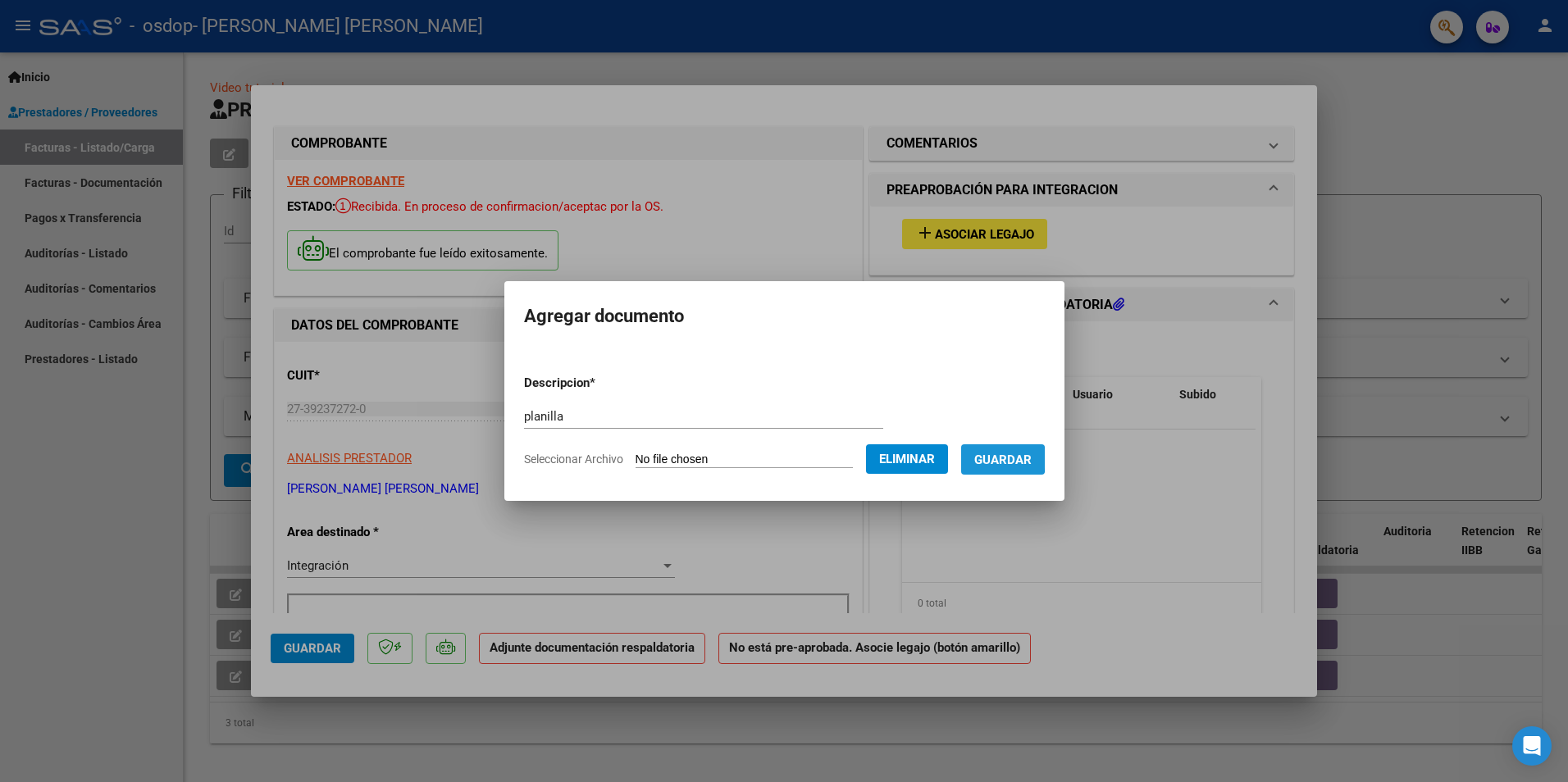
click at [981, 458] on span "Guardar" at bounding box center [1003, 459] width 58 height 14
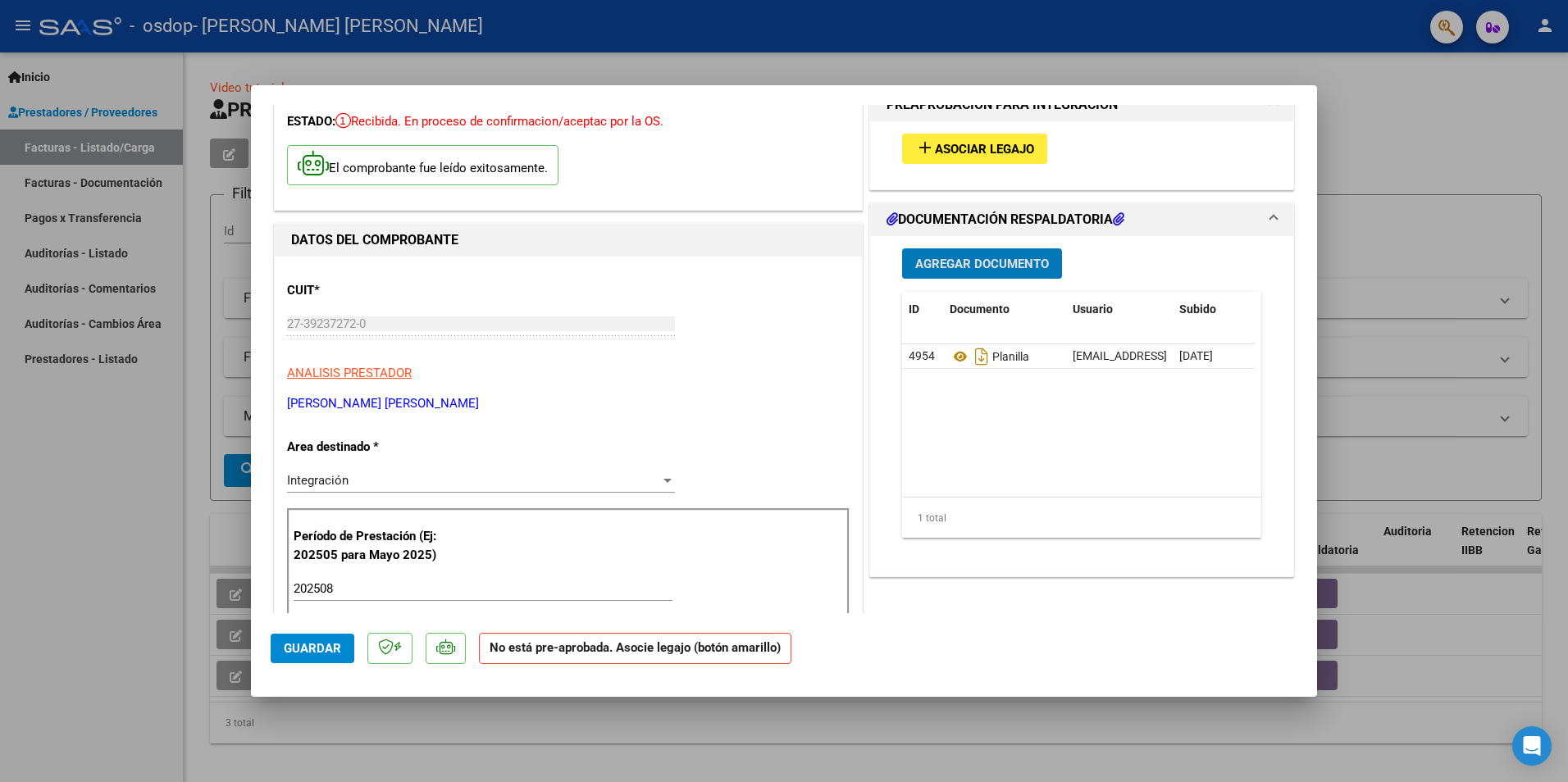
scroll to position [164, 0]
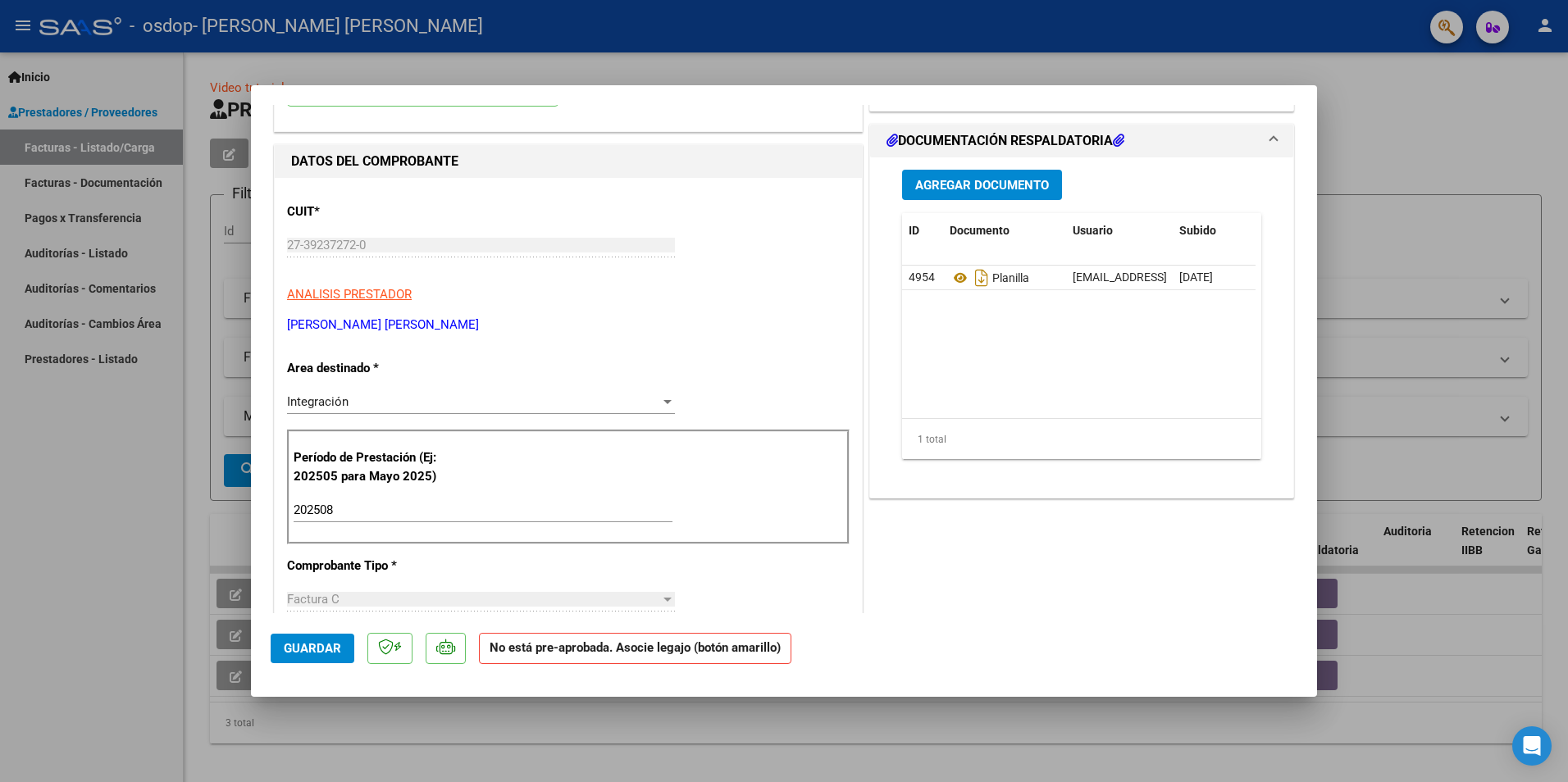
click at [459, 390] on div "Integración Seleccionar Area" at bounding box center [481, 402] width 388 height 25
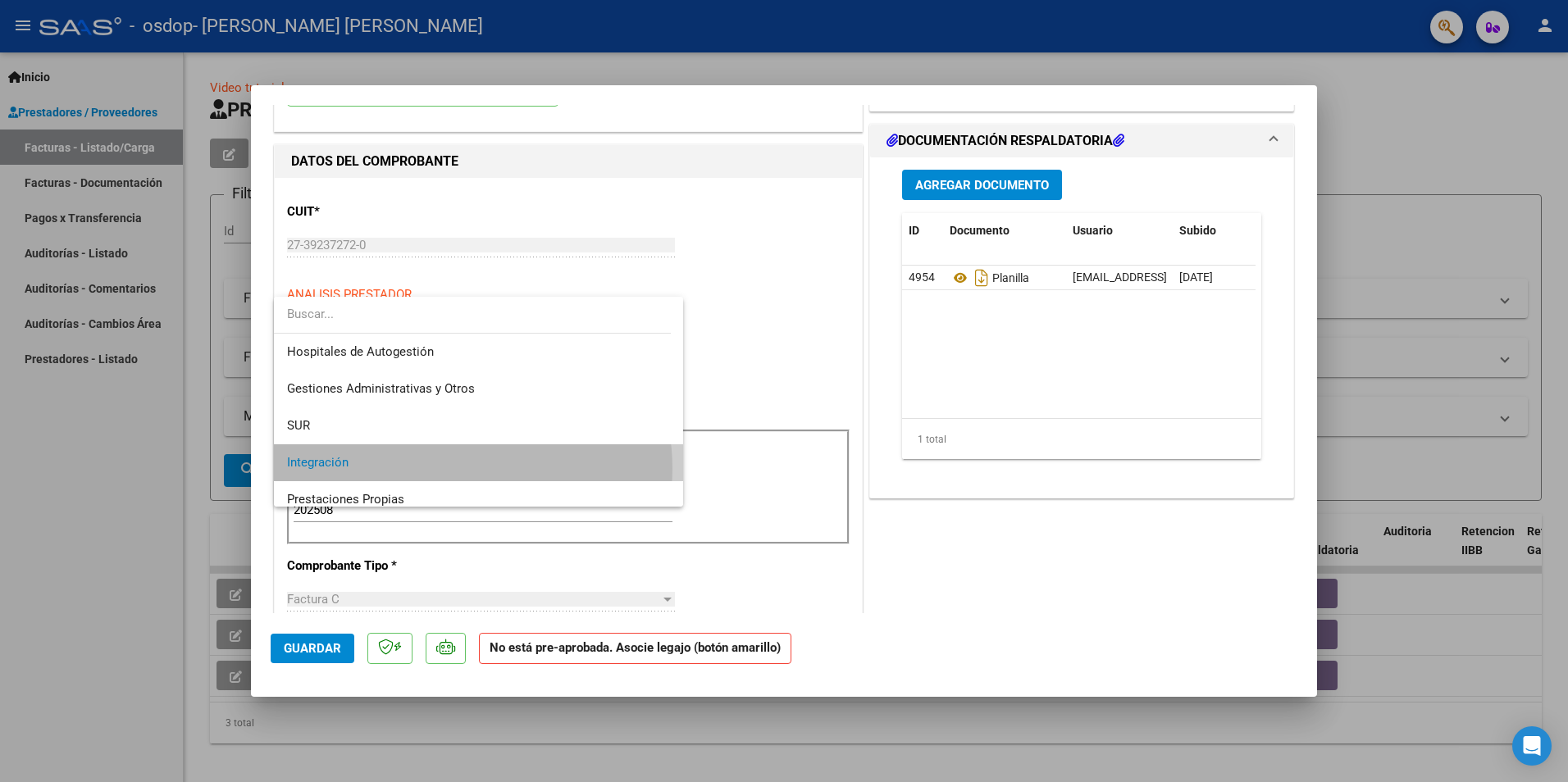
click at [464, 444] on span "Integración" at bounding box center [479, 463] width 383 height 37
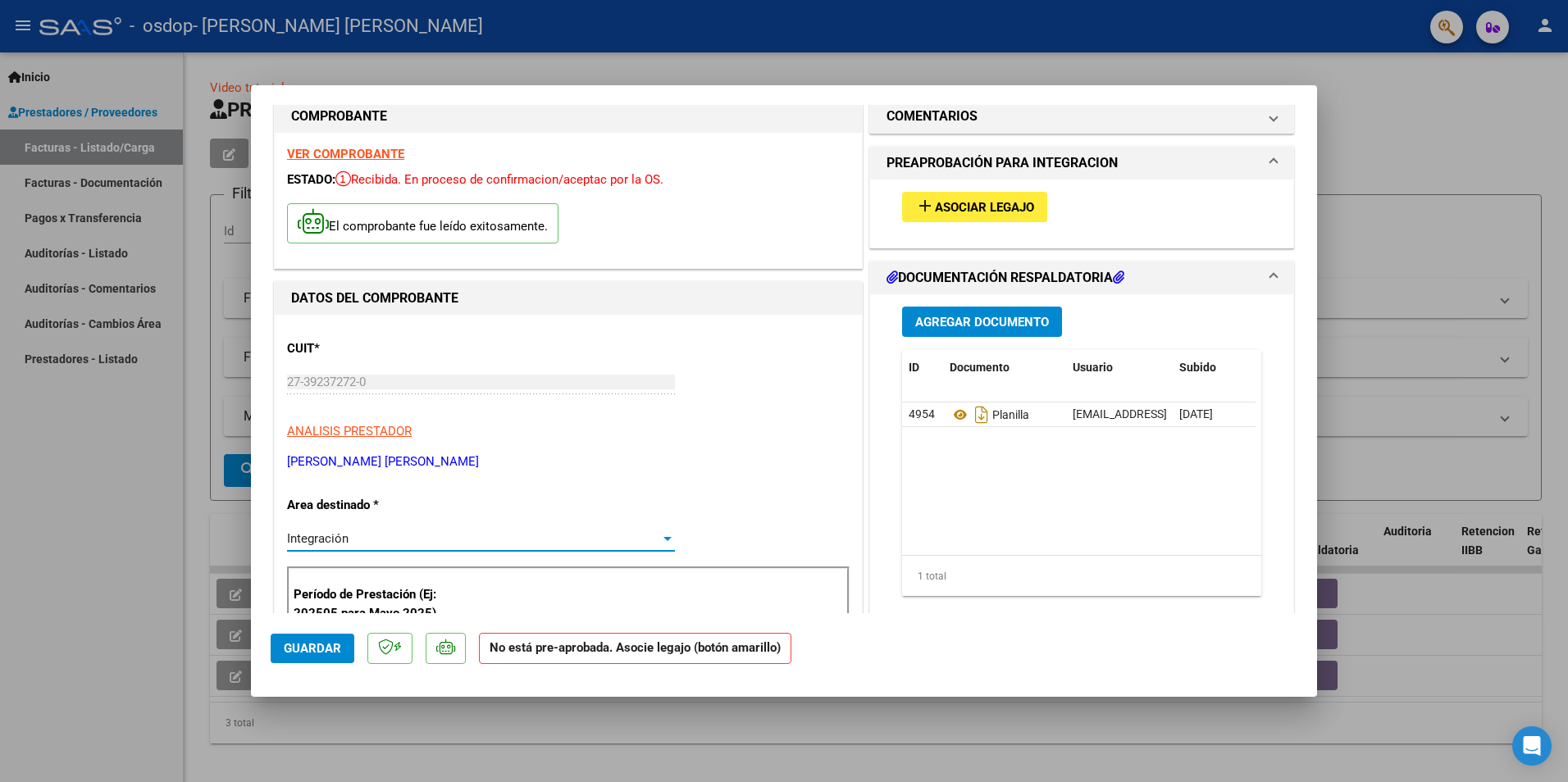
scroll to position [0, 0]
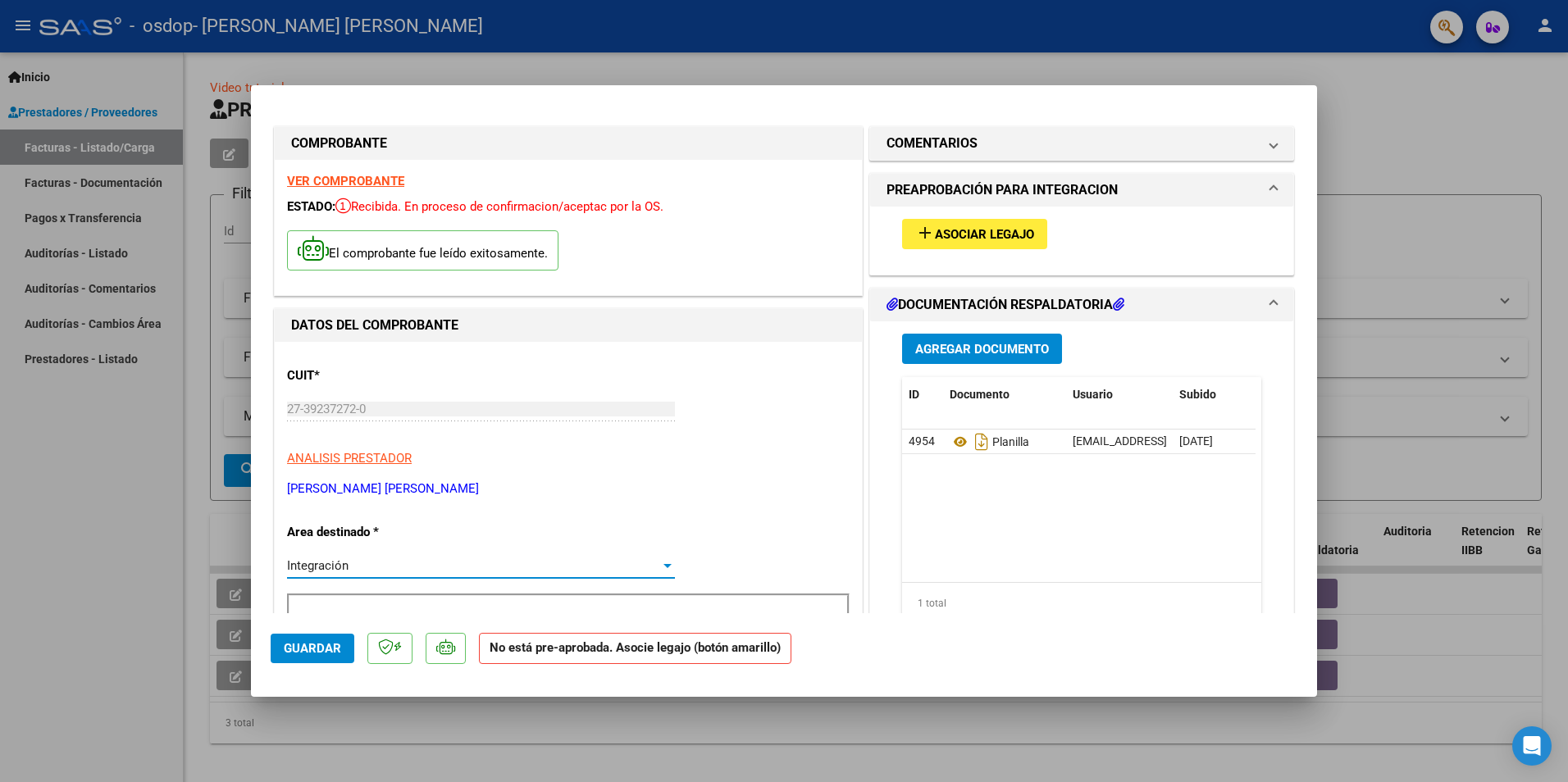
click at [964, 239] on span "Asociar Legajo" at bounding box center [984, 234] width 99 height 14
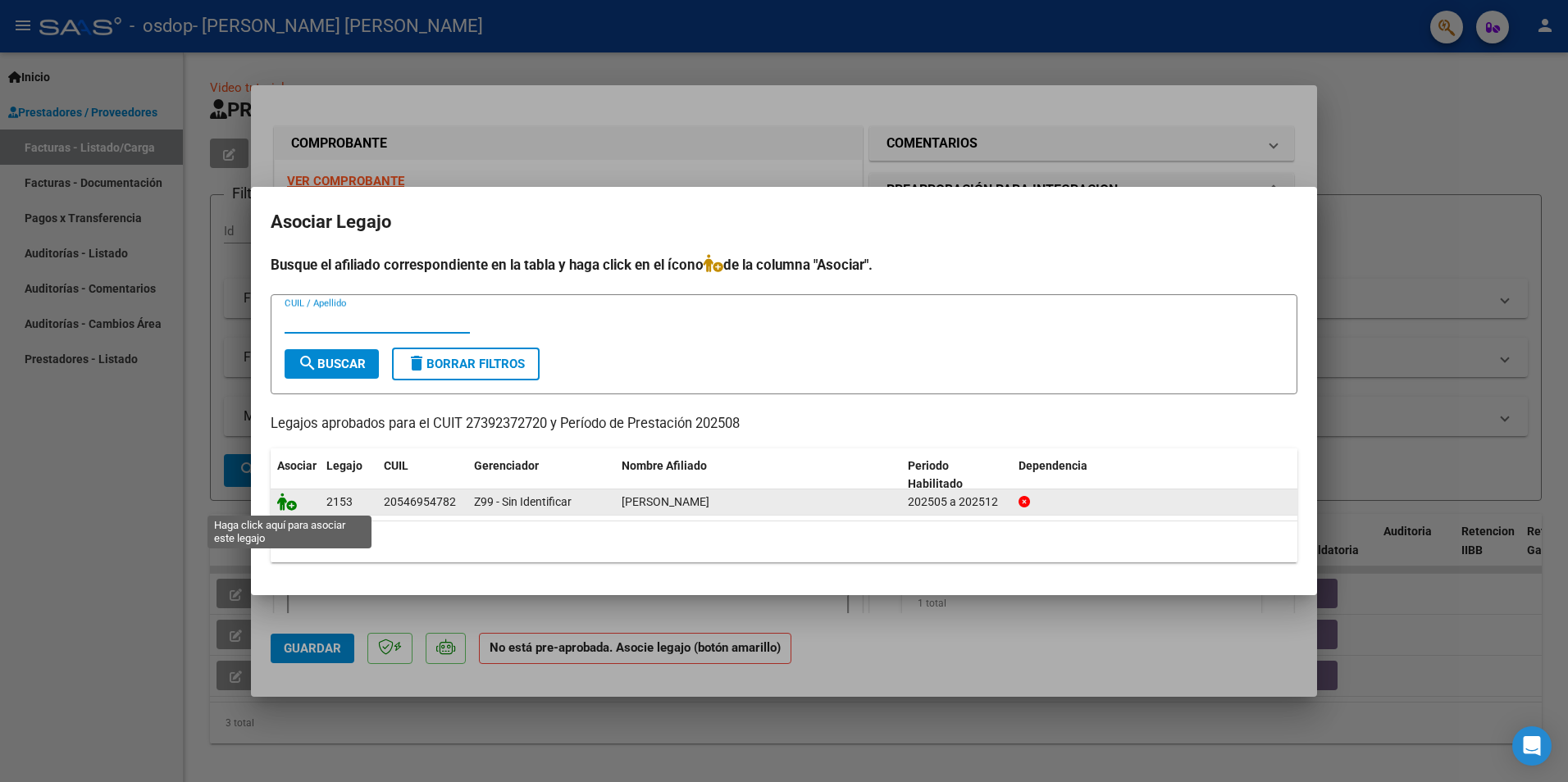
click at [286, 505] on icon at bounding box center [286, 501] width 19 height 18
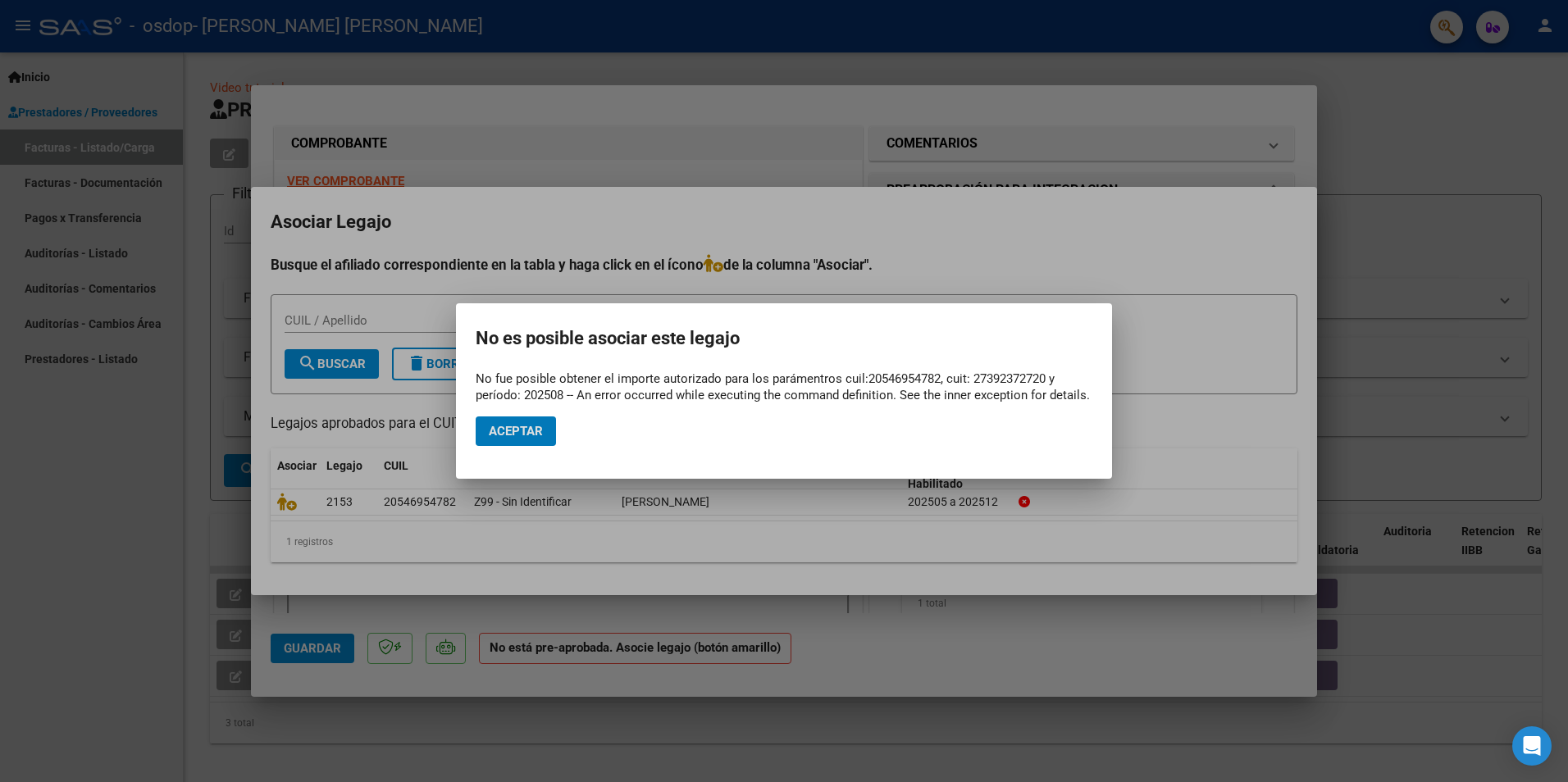
click at [491, 435] on span "Aceptar" at bounding box center [516, 430] width 54 height 14
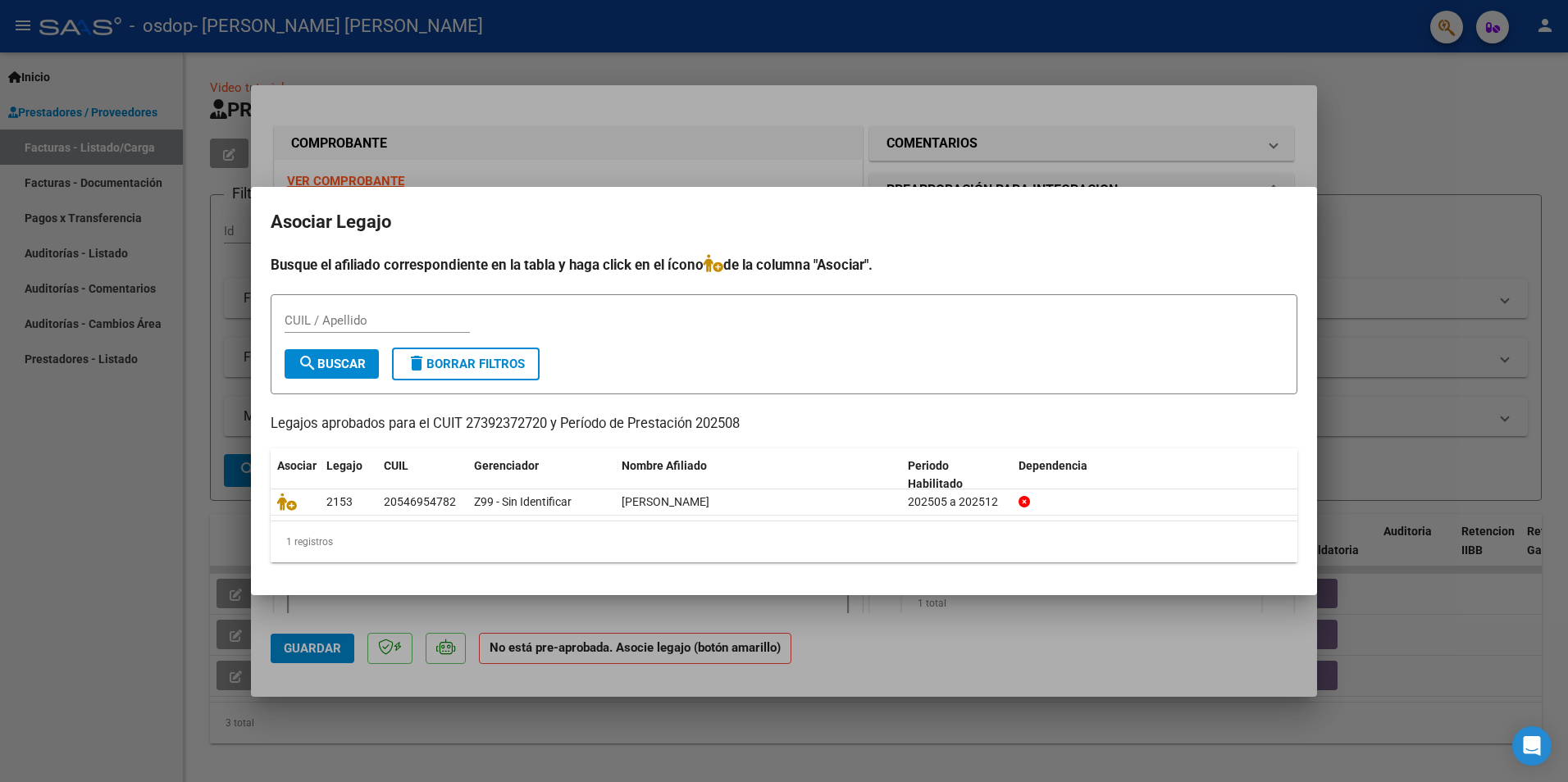
click at [887, 136] on div at bounding box center [784, 391] width 1568 height 782
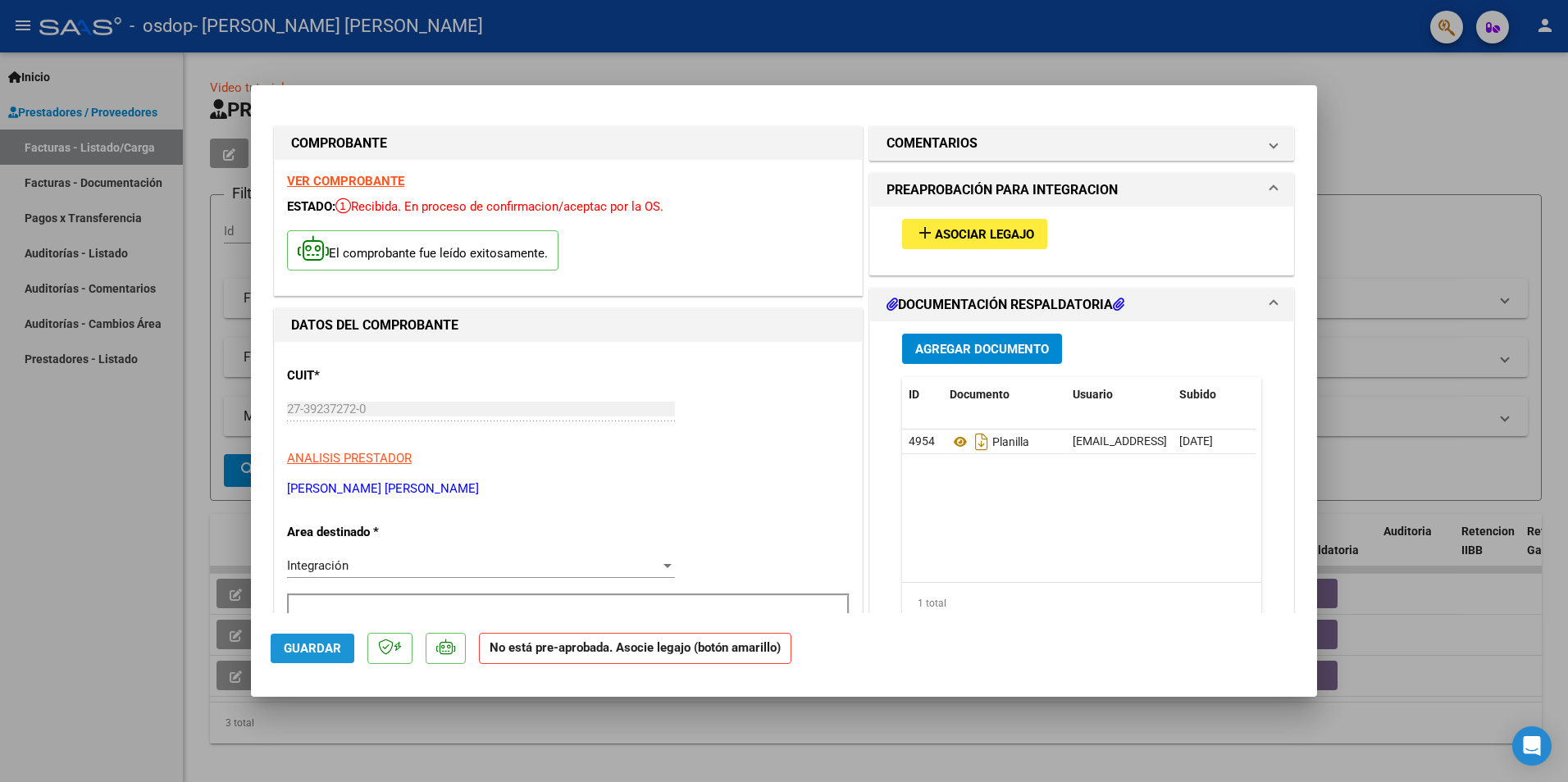
click at [315, 644] on span "Guardar" at bounding box center [313, 648] width 58 height 14
click at [964, 235] on span "Asociar Legajo" at bounding box center [984, 234] width 99 height 14
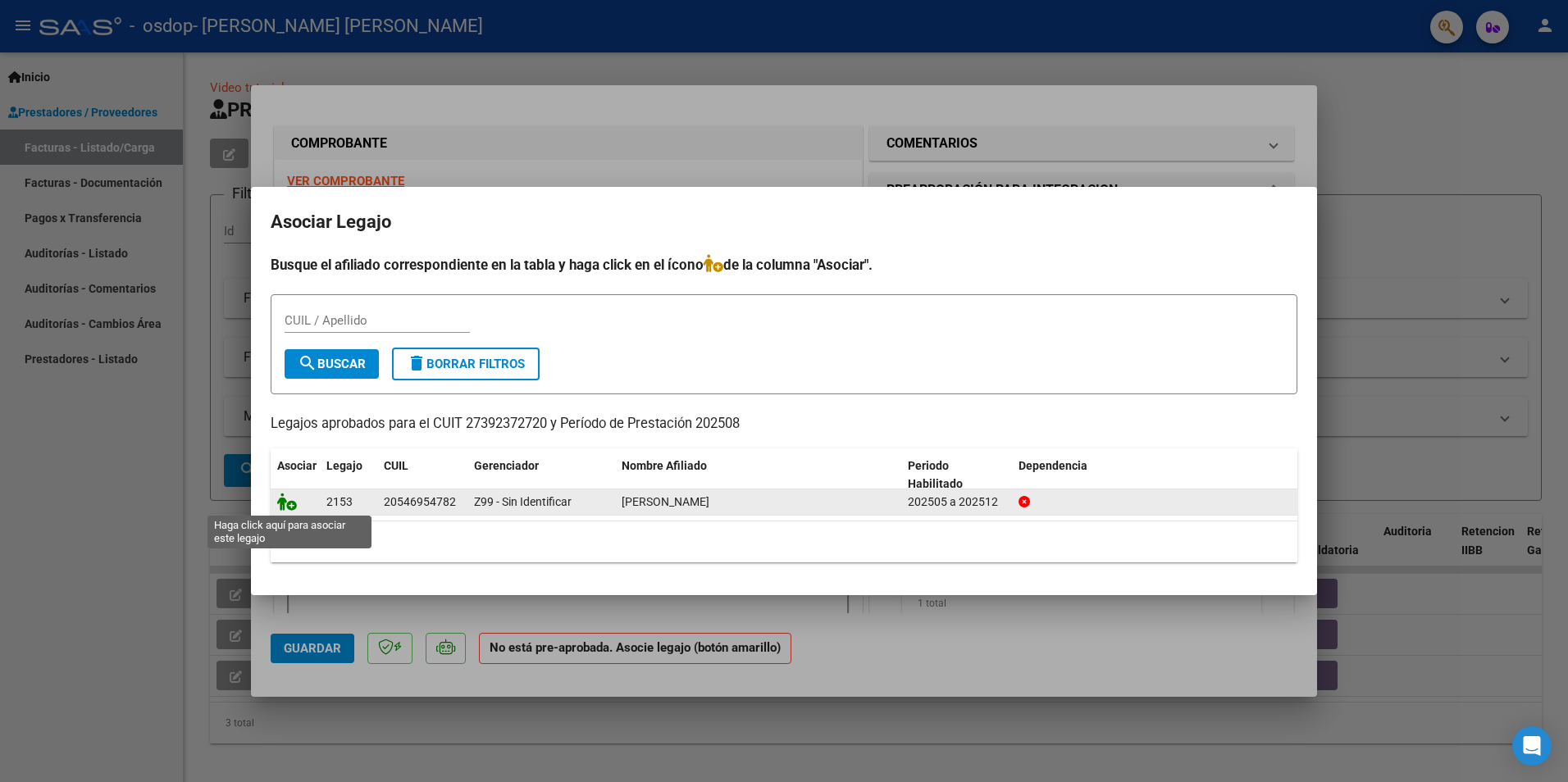
click at [292, 501] on icon at bounding box center [286, 501] width 19 height 18
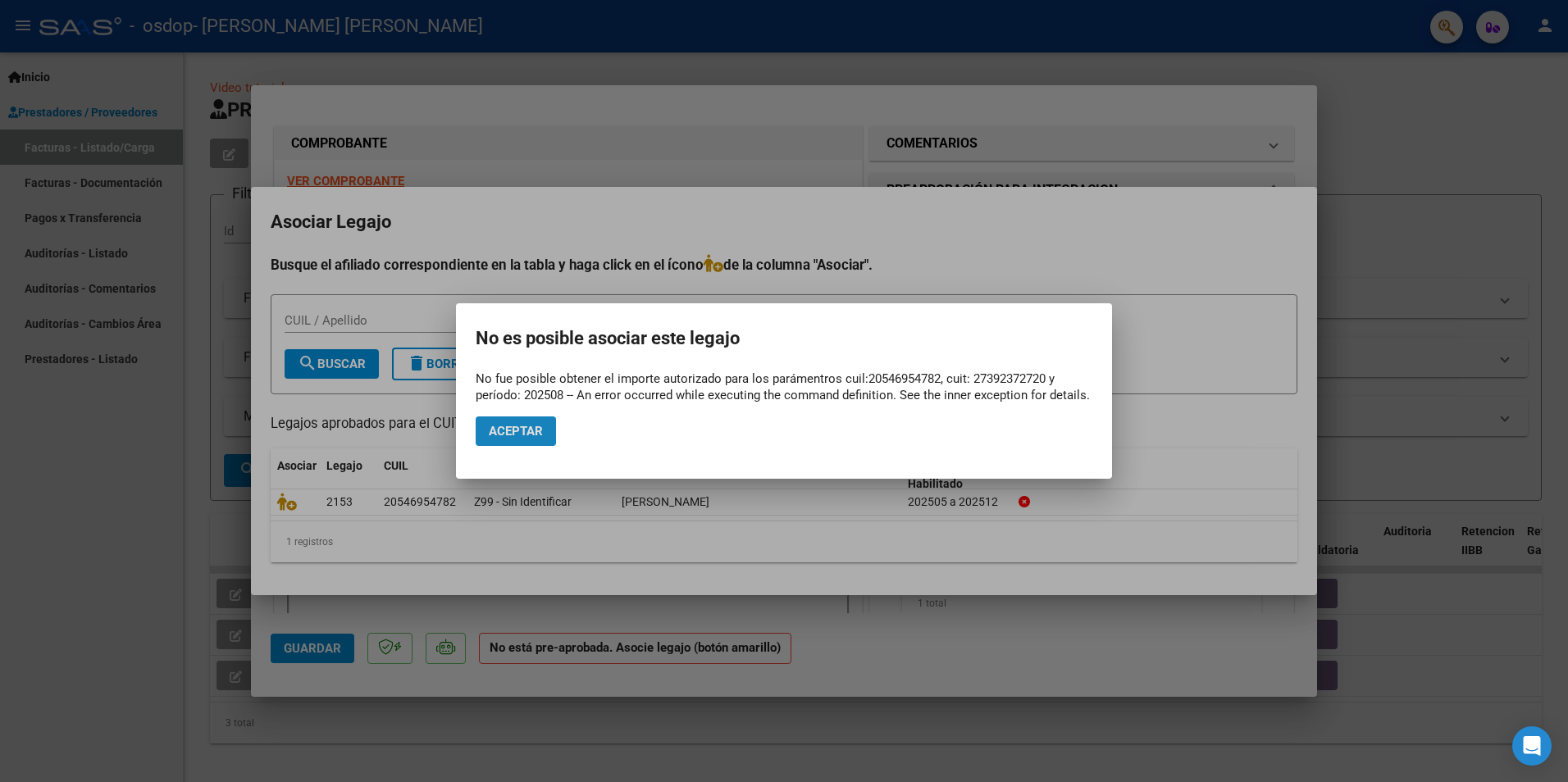
click at [514, 435] on span "Aceptar" at bounding box center [516, 430] width 54 height 14
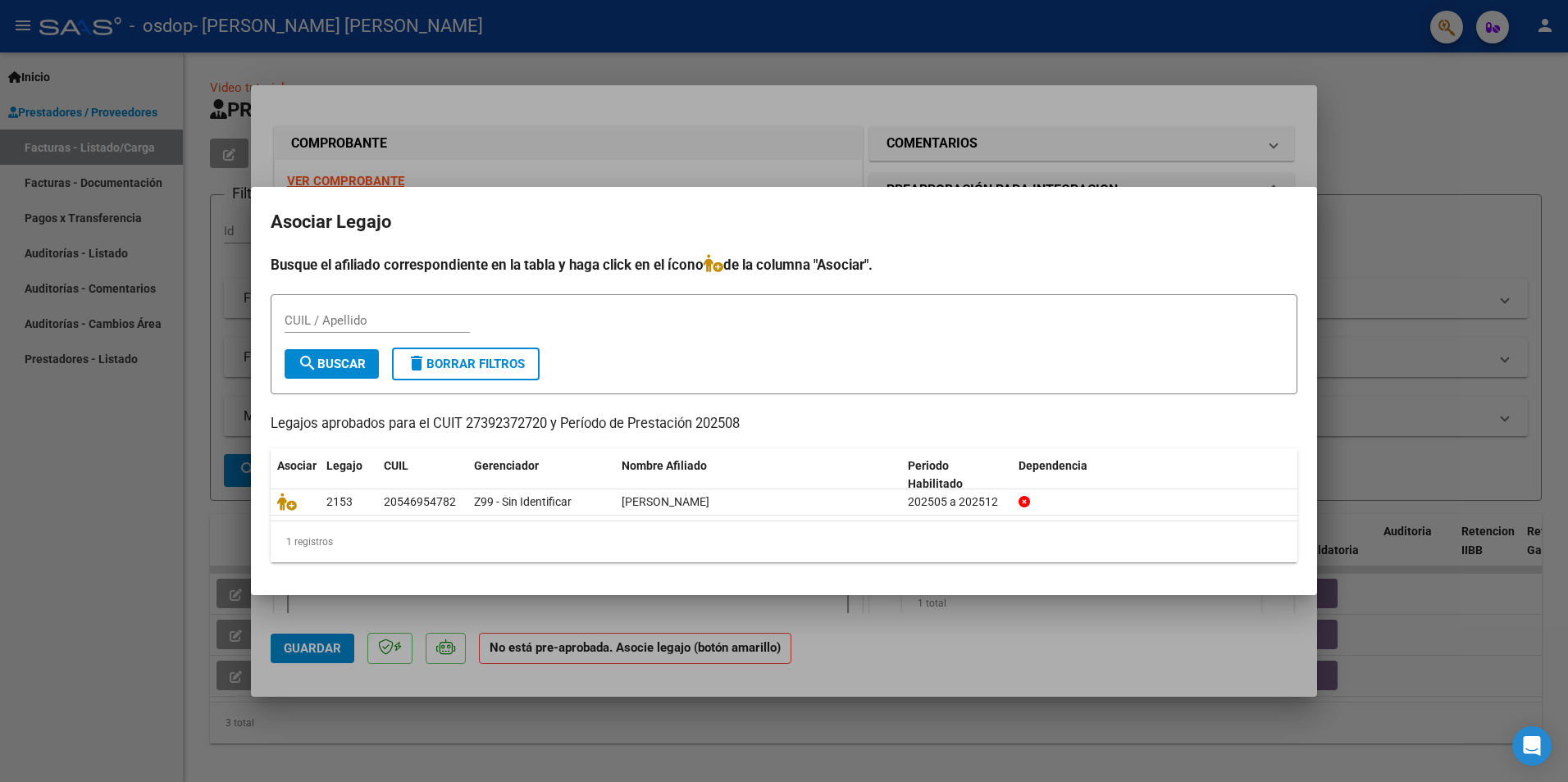
click at [719, 138] on div at bounding box center [784, 391] width 1568 height 782
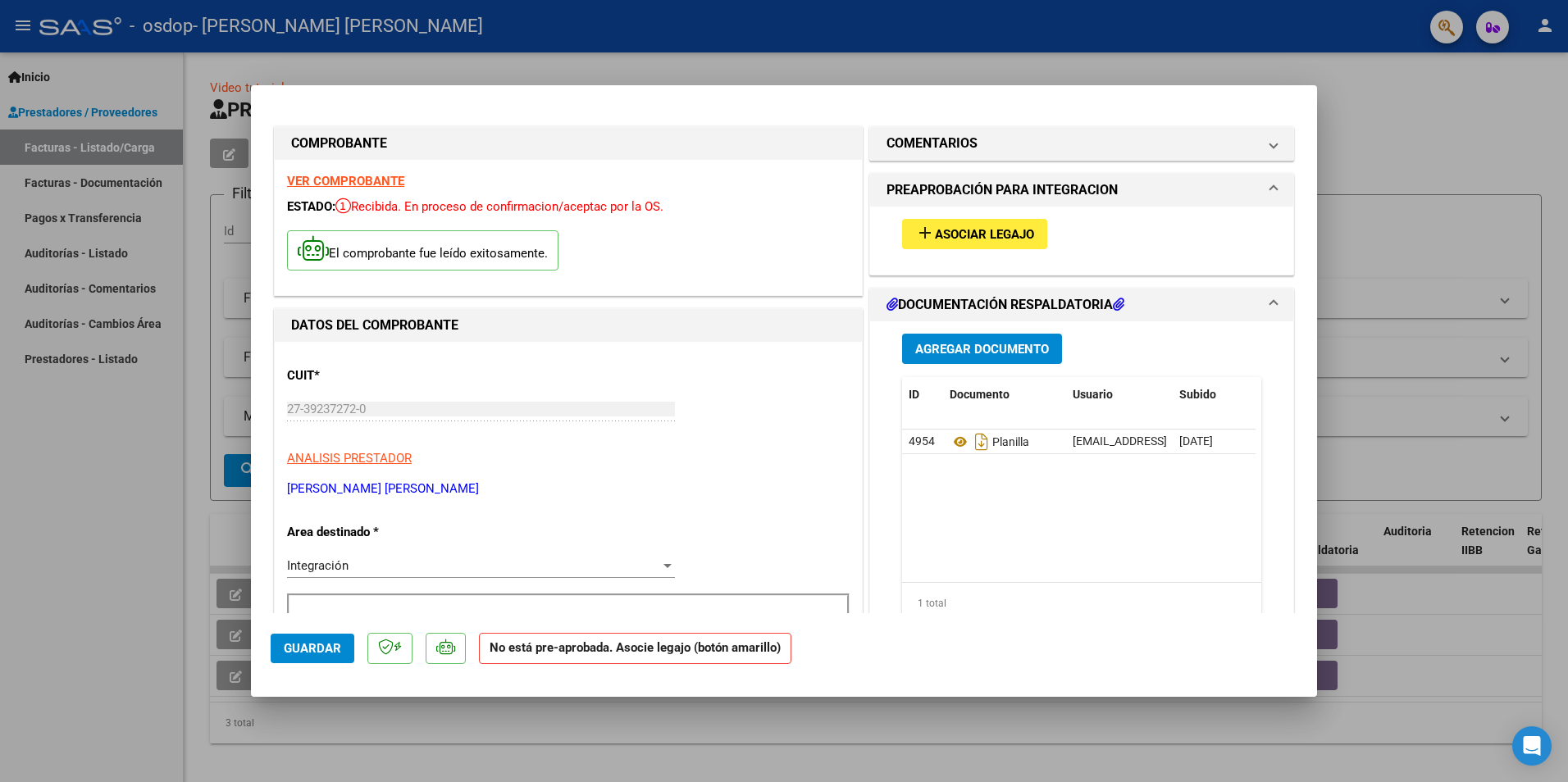
click at [1374, 175] on div at bounding box center [784, 391] width 1568 height 782
type input "$ 0,00"
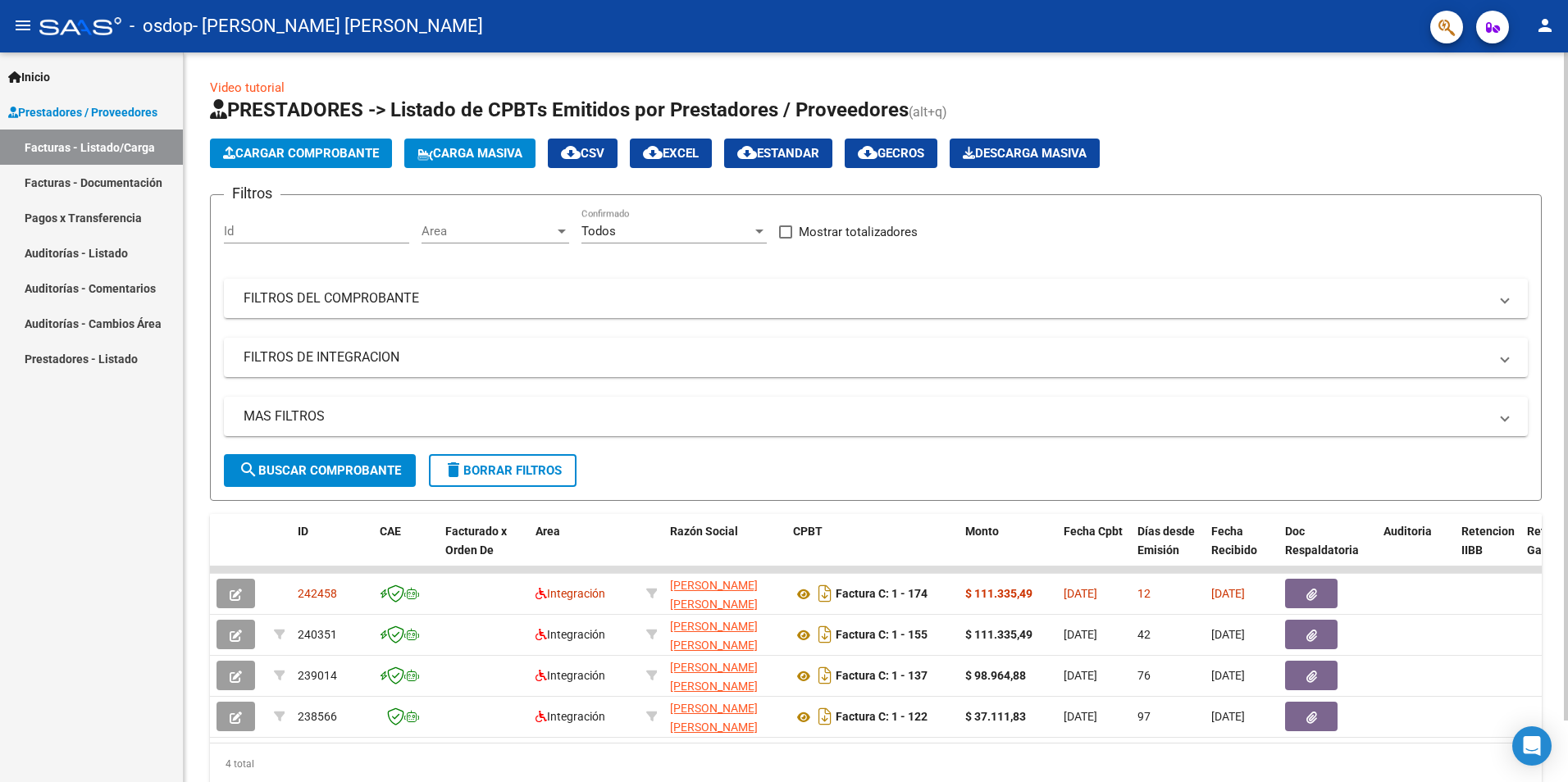
scroll to position [67, 0]
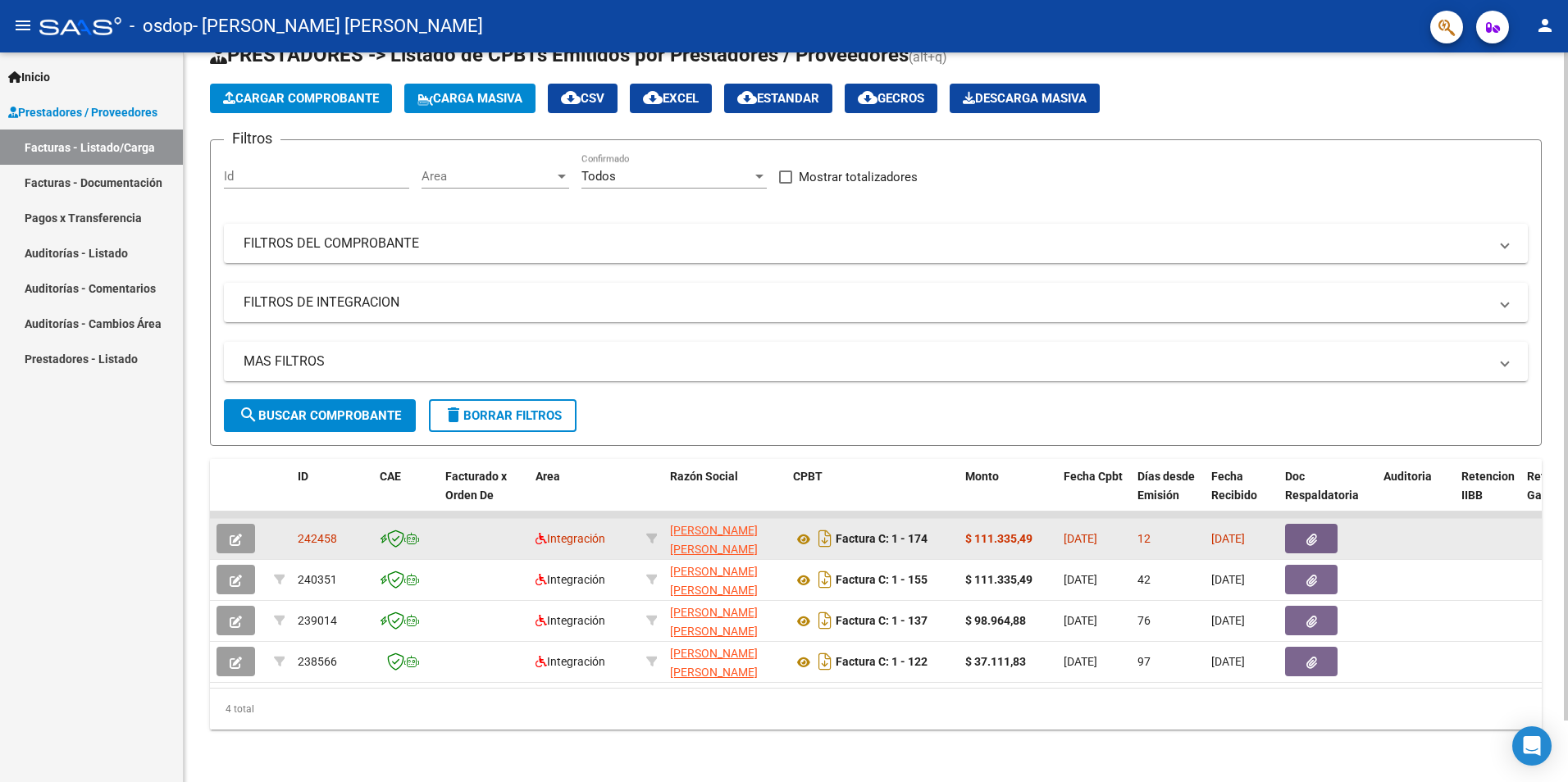
click at [1302, 526] on button "button" at bounding box center [1311, 538] width 53 height 30
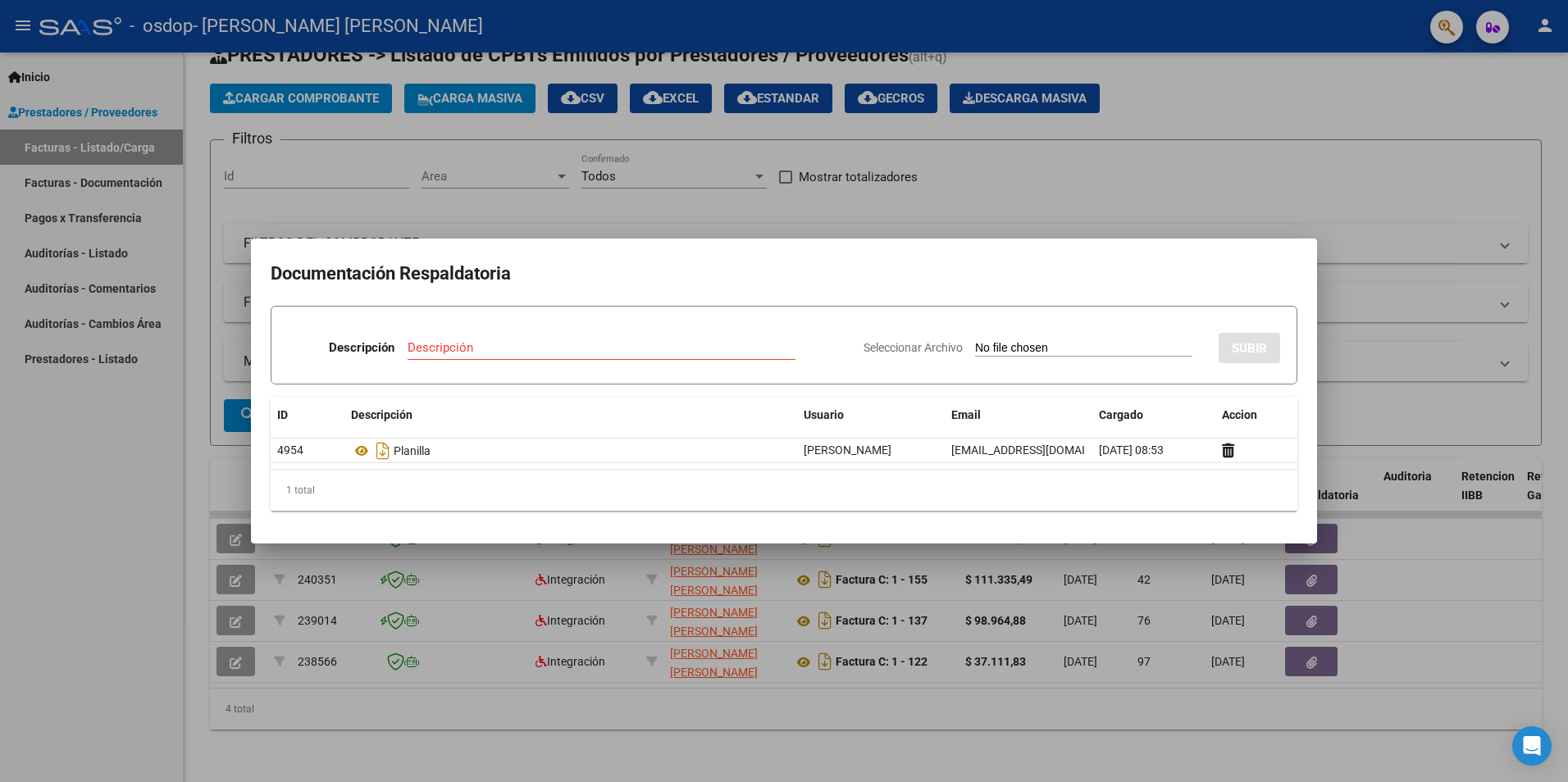
click at [1223, 177] on div at bounding box center [784, 391] width 1568 height 782
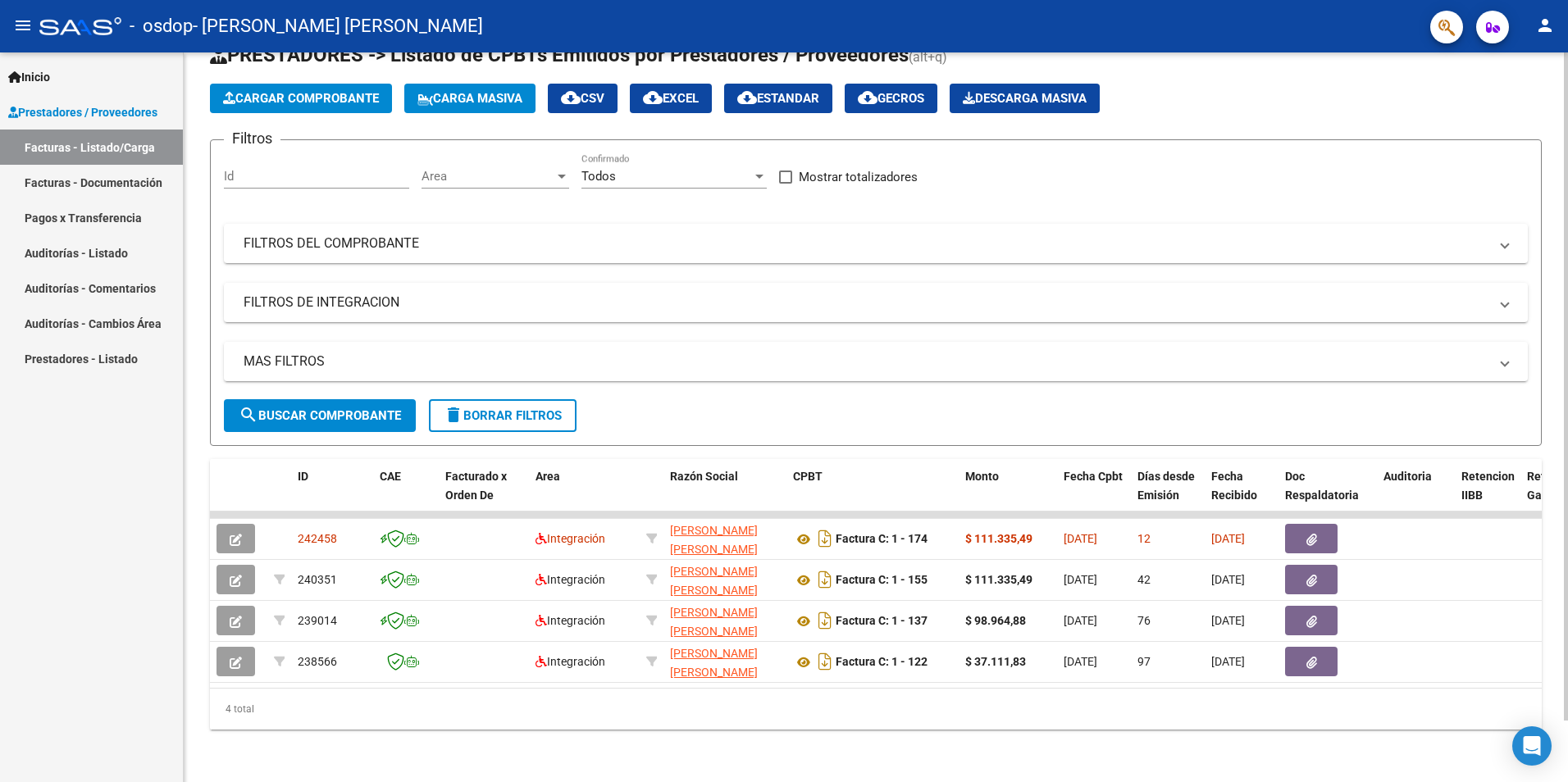
scroll to position [0, 0]
